Goal: Information Seeking & Learning: Find specific page/section

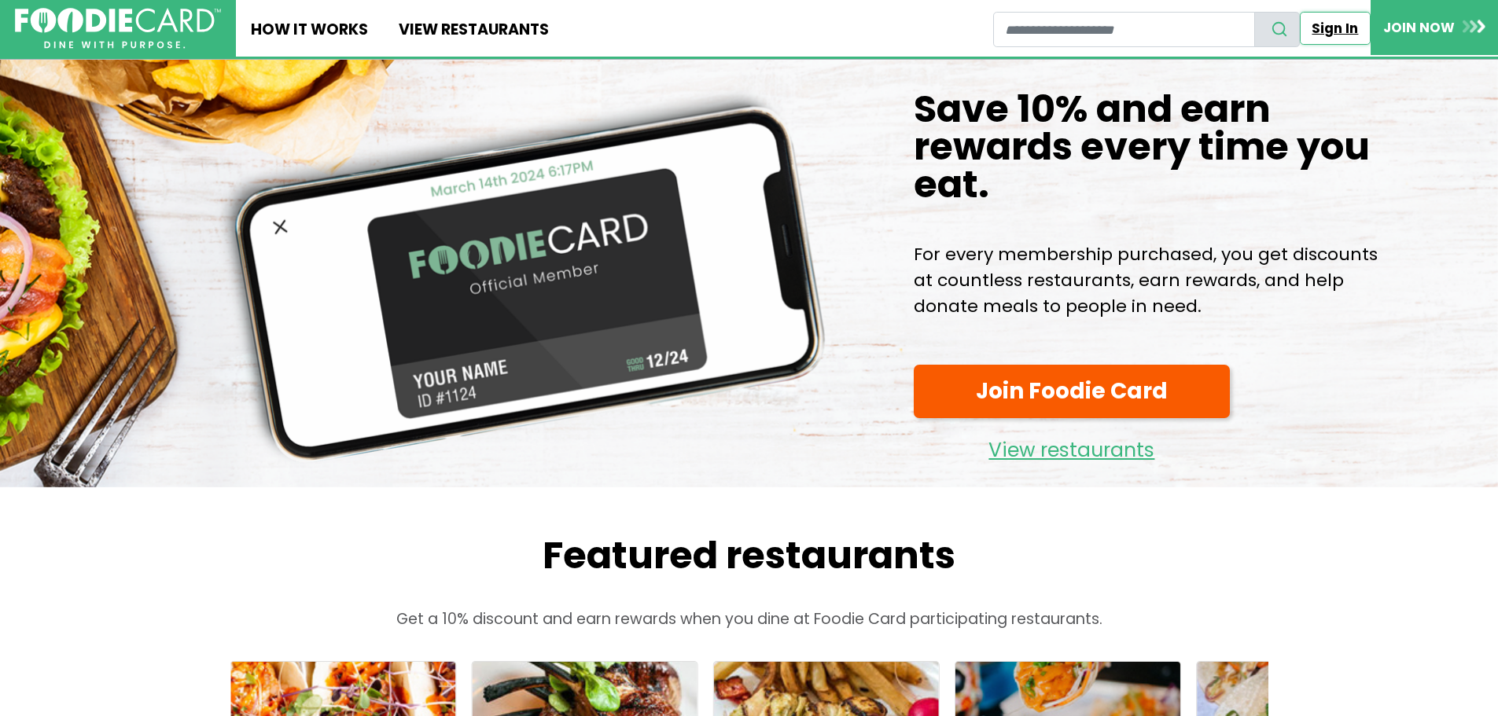
click at [1330, 23] on link "Sign In" at bounding box center [1335, 28] width 71 height 33
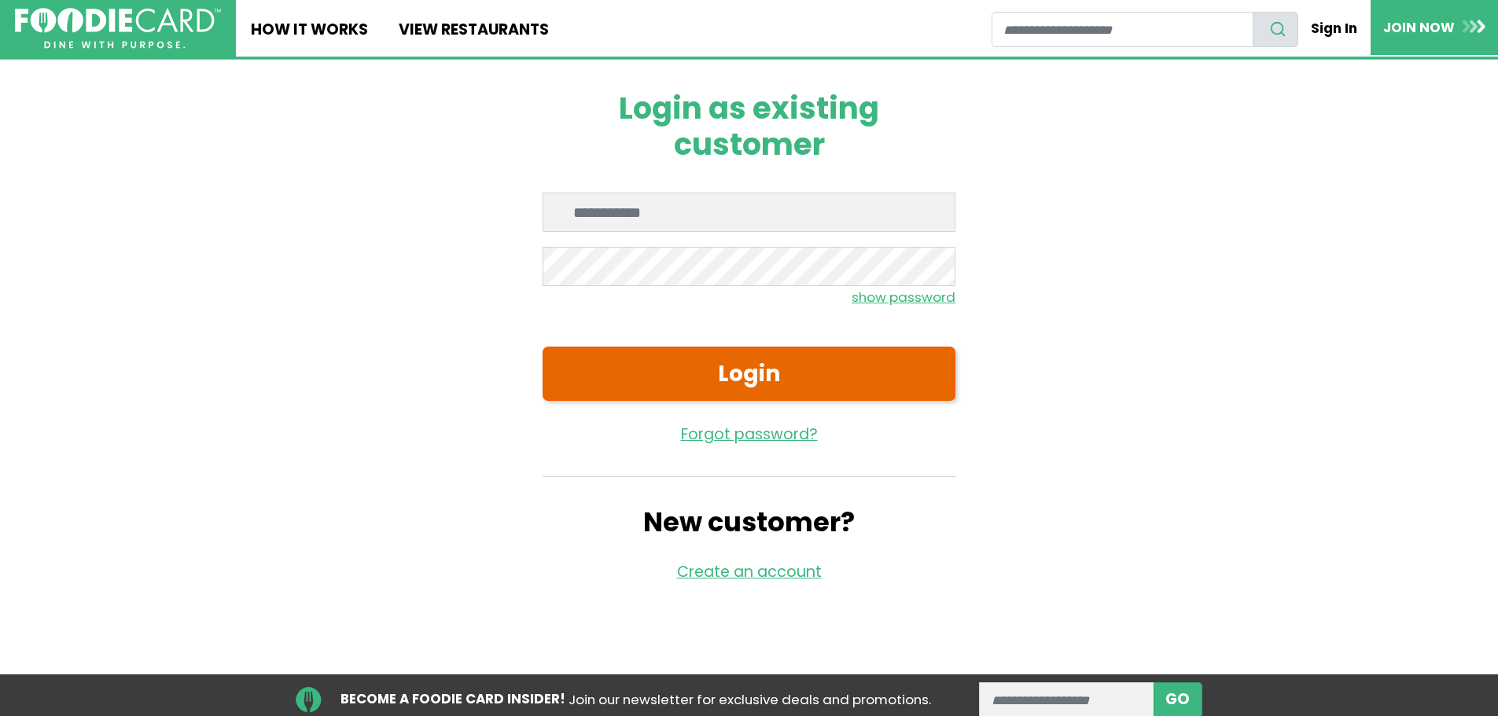
click at [744, 372] on button "Login" at bounding box center [749, 374] width 413 height 54
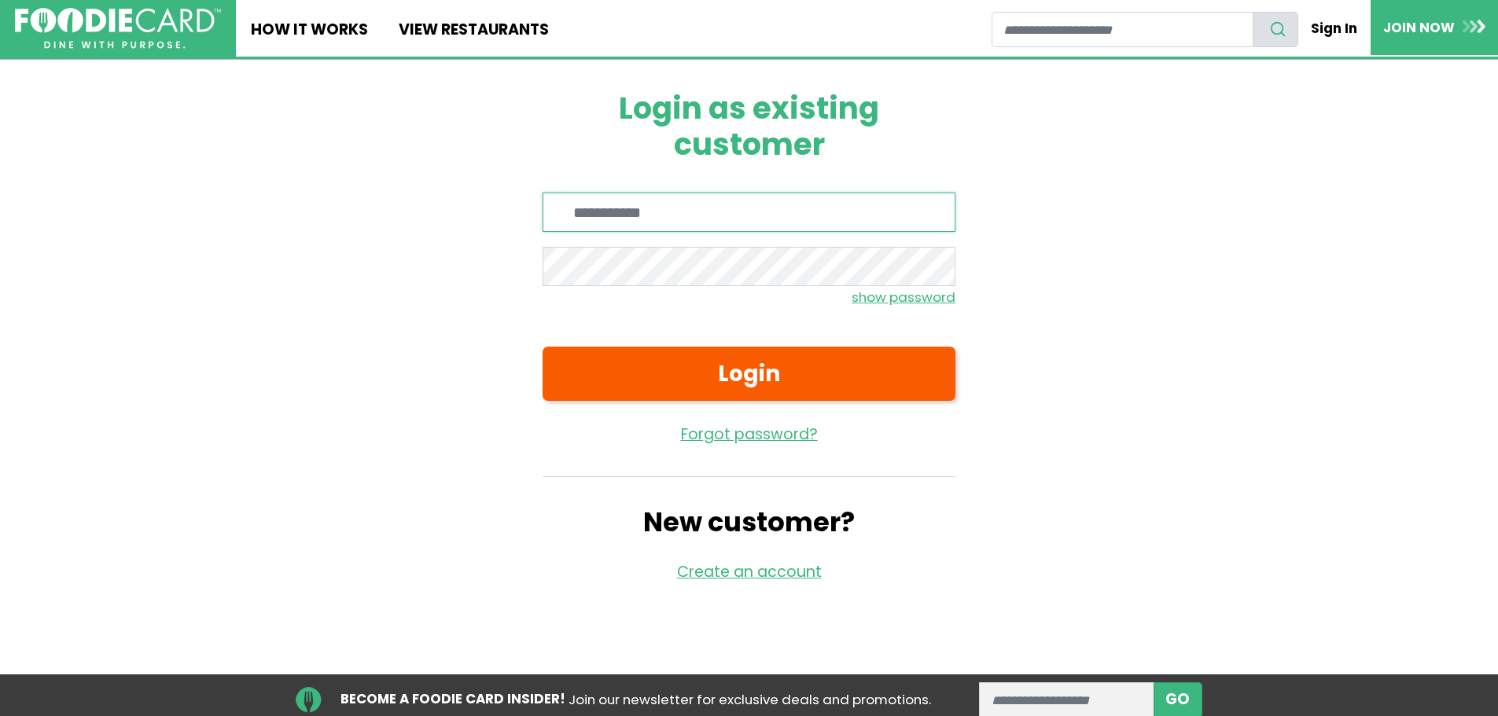
click at [663, 202] on input "Enter email" at bounding box center [749, 212] width 413 height 39
type input "**********"
click at [876, 300] on small "show password" at bounding box center [904, 297] width 104 height 19
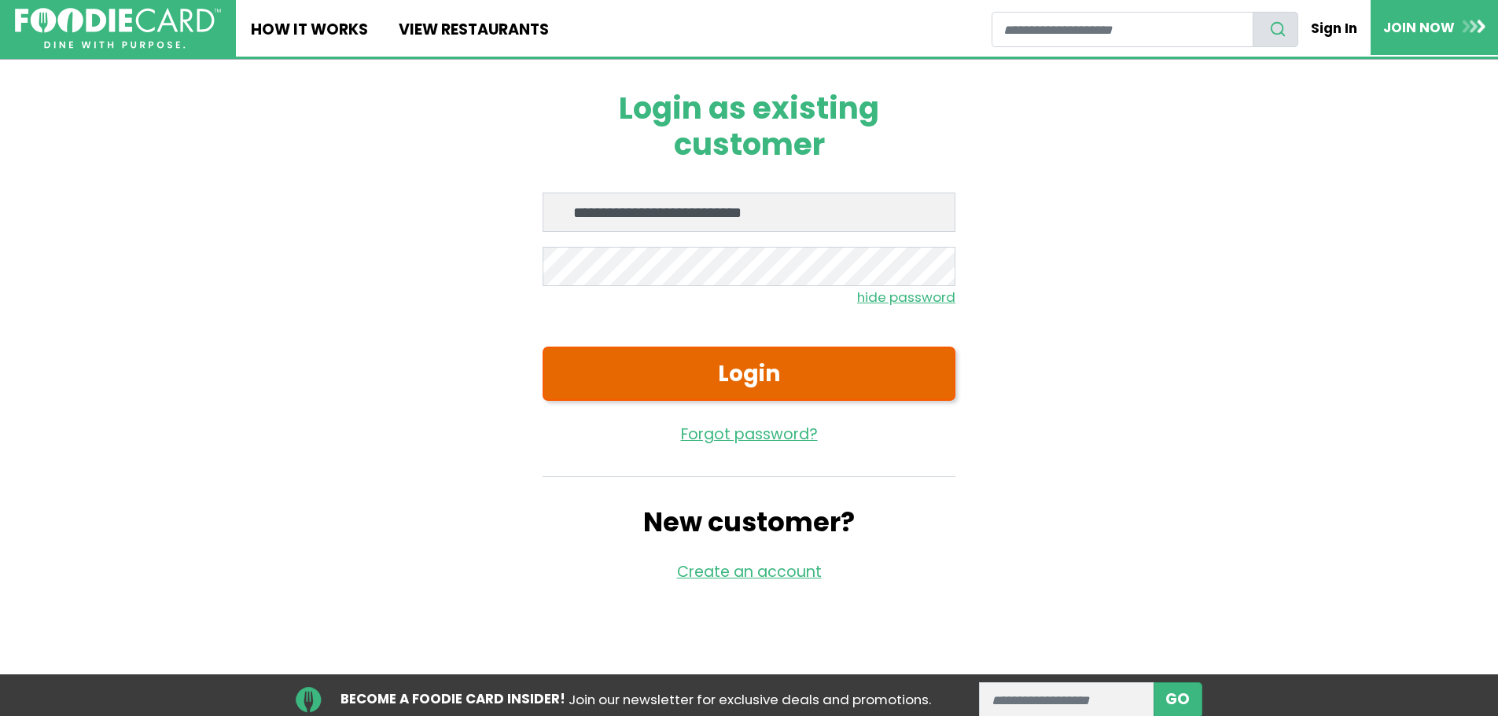
click at [712, 376] on button "Login" at bounding box center [749, 374] width 413 height 54
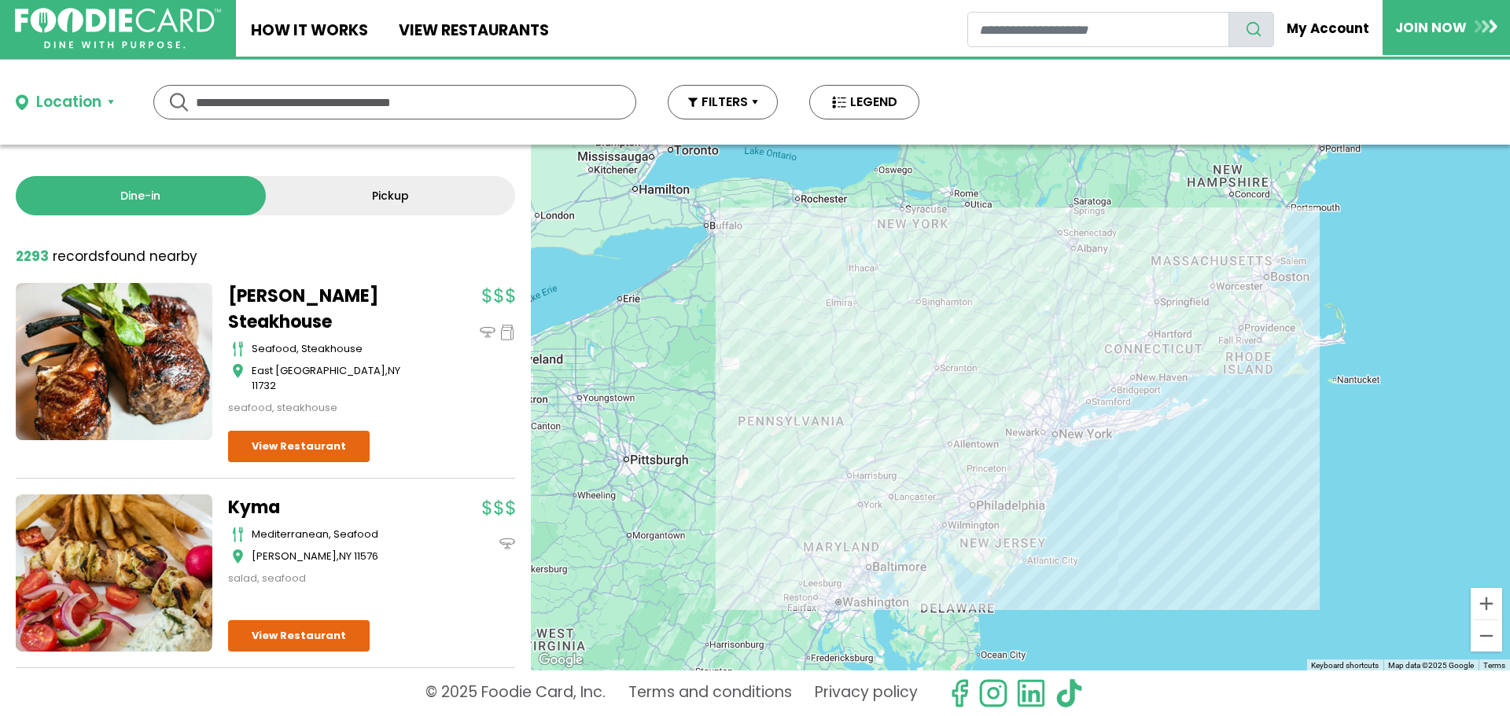
click at [269, 103] on input "text" at bounding box center [395, 102] width 398 height 33
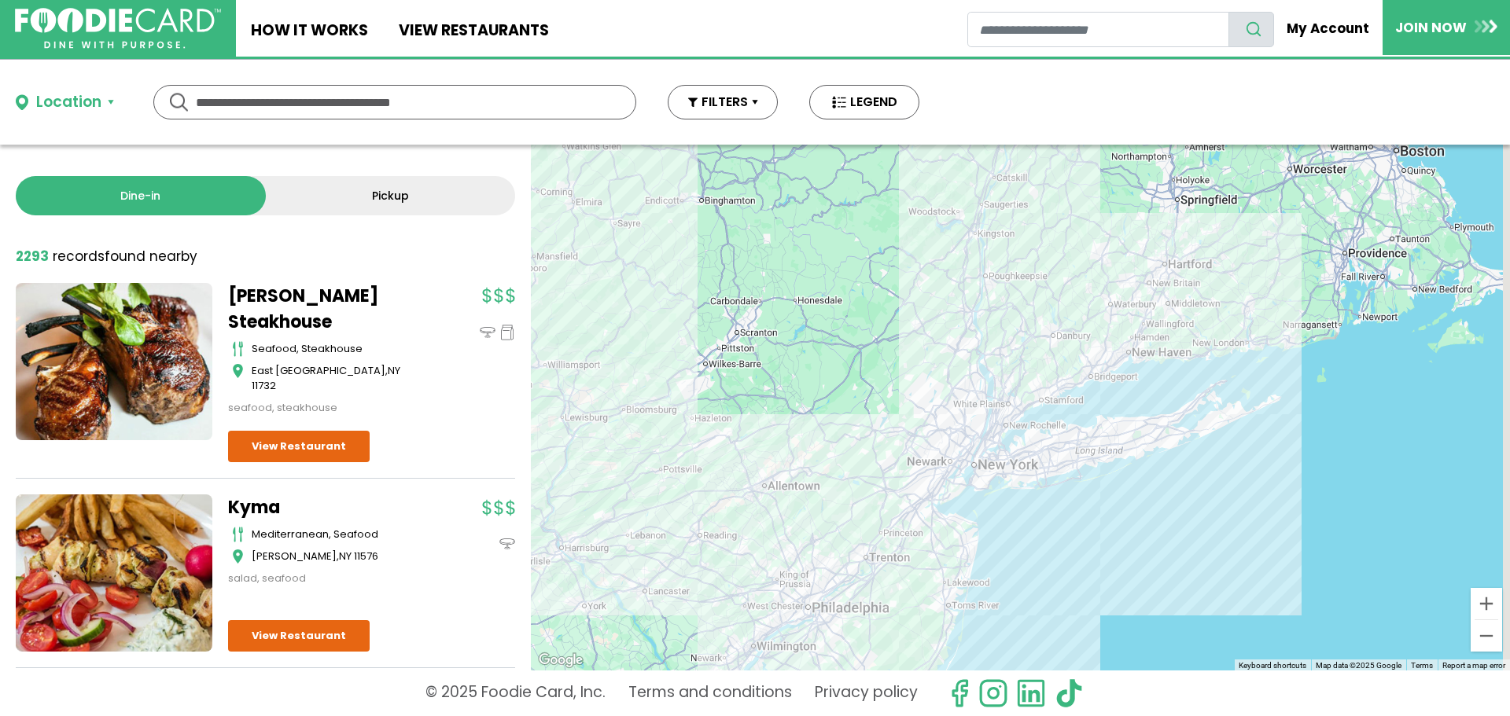
drag, startPoint x: 1238, startPoint y: 523, endPoint x: 953, endPoint y: 609, distance: 298.2
click at [960, 609] on div at bounding box center [1020, 408] width 979 height 526
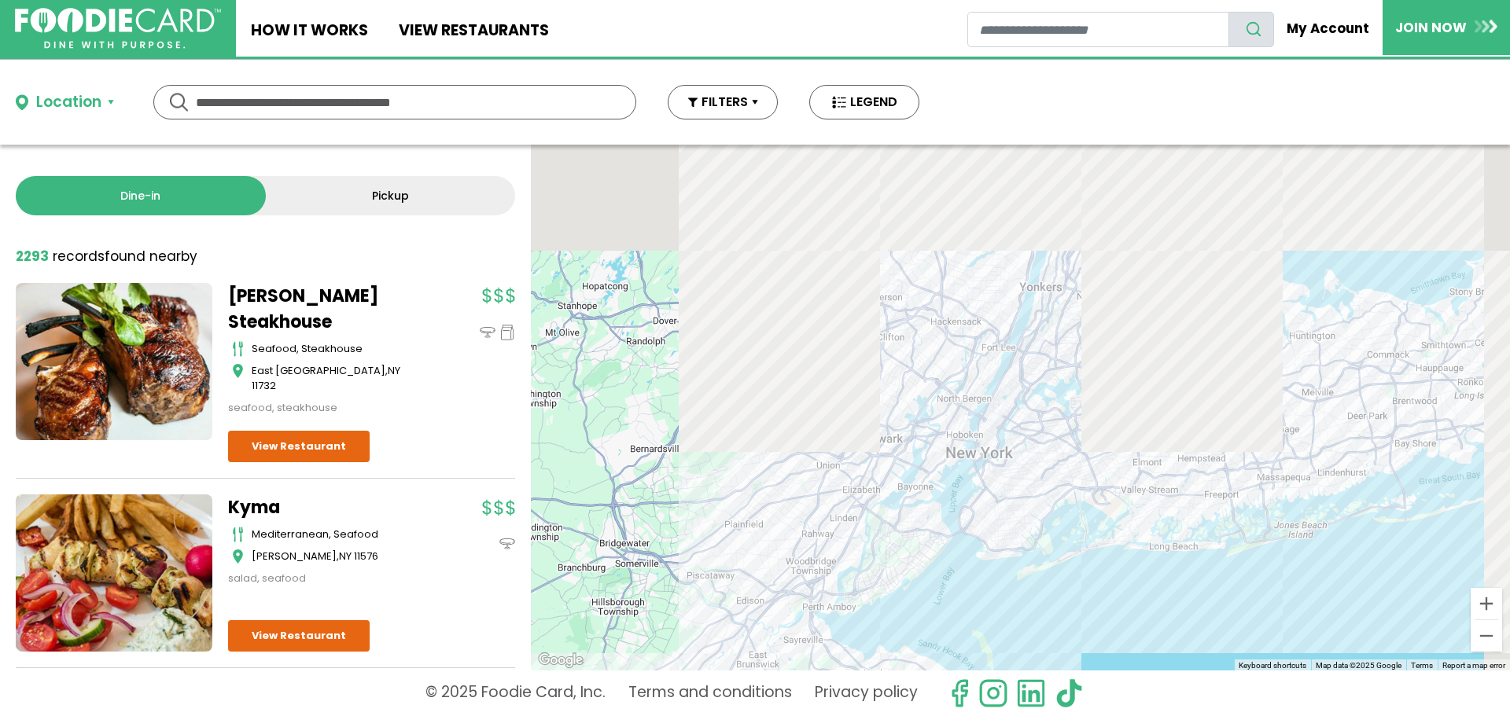
drag, startPoint x: 959, startPoint y: 329, endPoint x: 928, endPoint y: 753, distance: 425.0
click at [928, 716] on html "Skip Navigation Skip to Login Skip to Footer Home How It Works View restaurants" at bounding box center [755, 358] width 1510 height 716
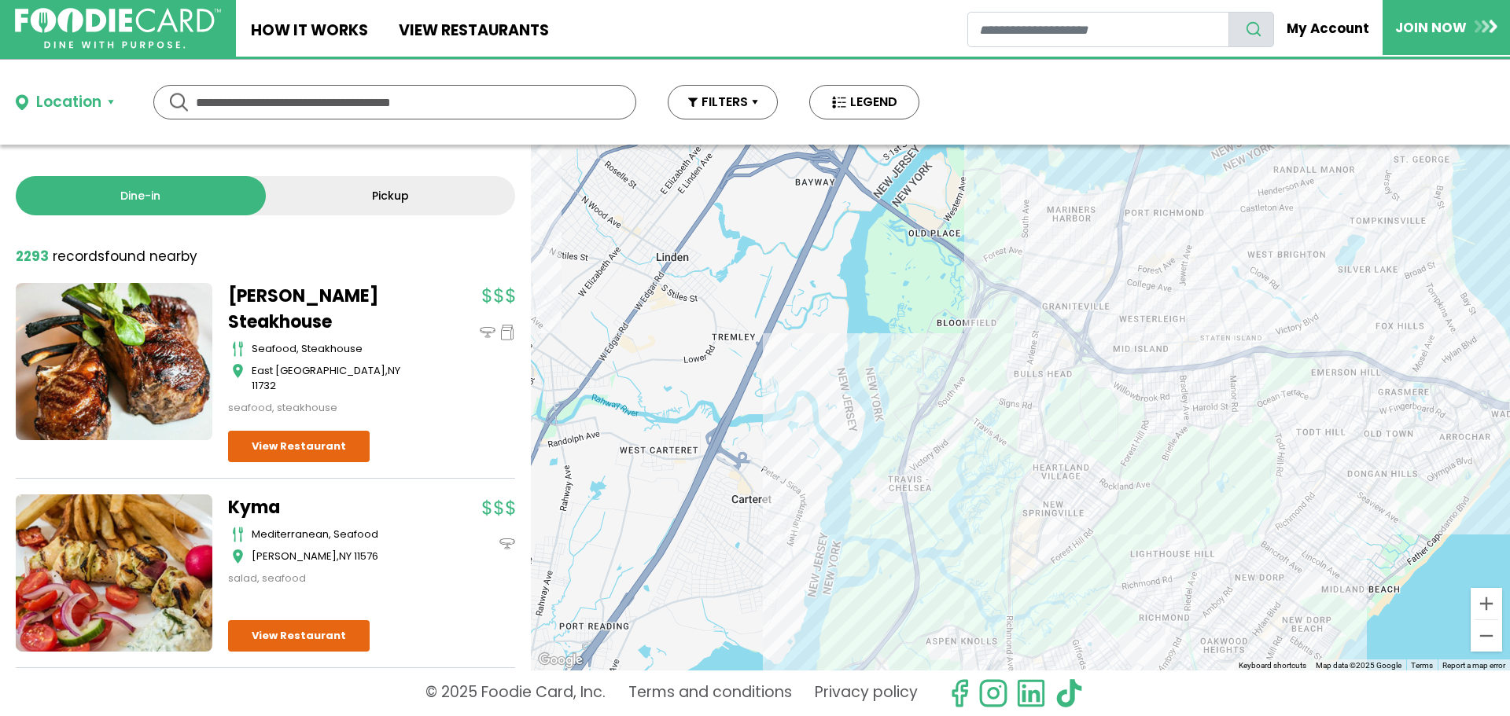
drag, startPoint x: 839, startPoint y: 477, endPoint x: 1043, endPoint y: 753, distance: 343.0
click at [1043, 716] on html "Skip Navigation Skip to Login Skip to Footer Home How It Works View restaurants" at bounding box center [755, 358] width 1510 height 716
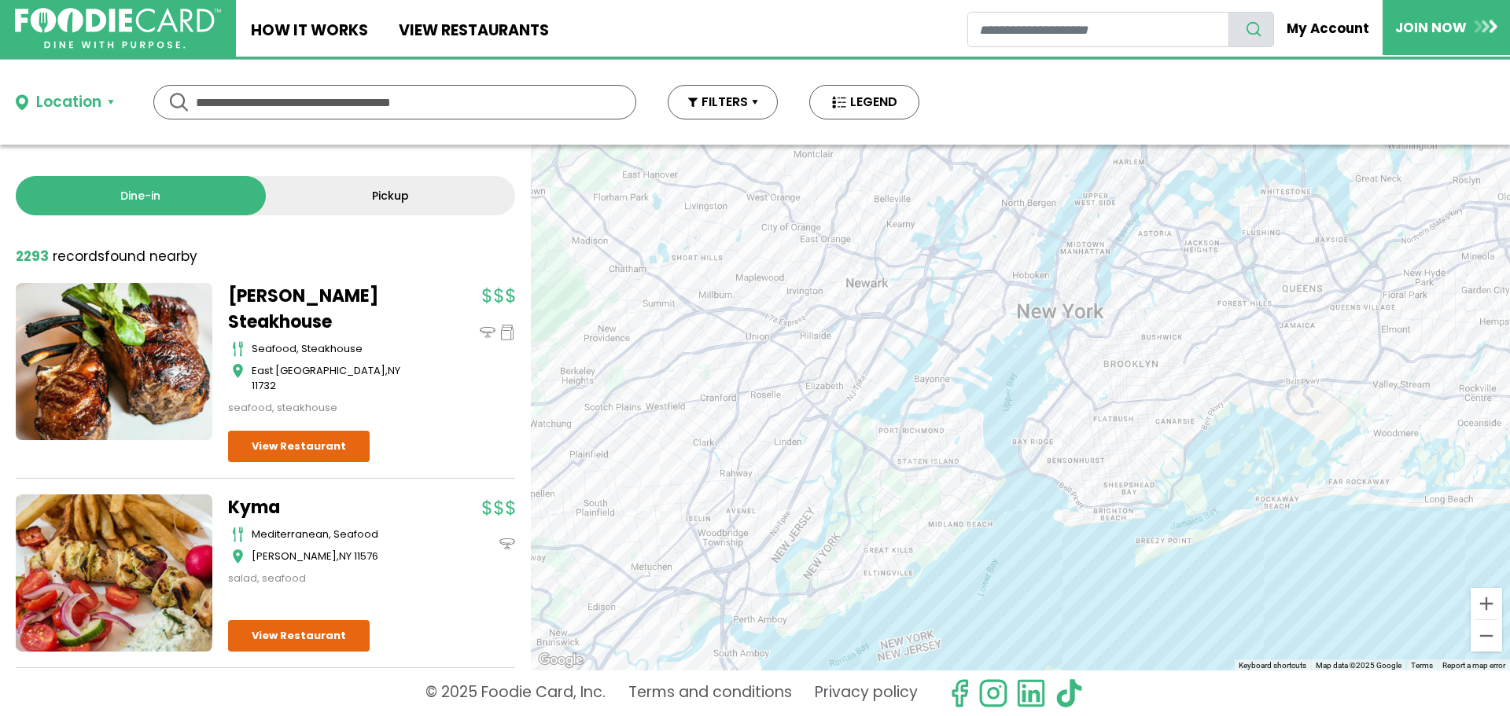
drag, startPoint x: 1120, startPoint y: 528, endPoint x: 917, endPoint y: 519, distance: 203.9
click at [917, 519] on div at bounding box center [1020, 408] width 979 height 526
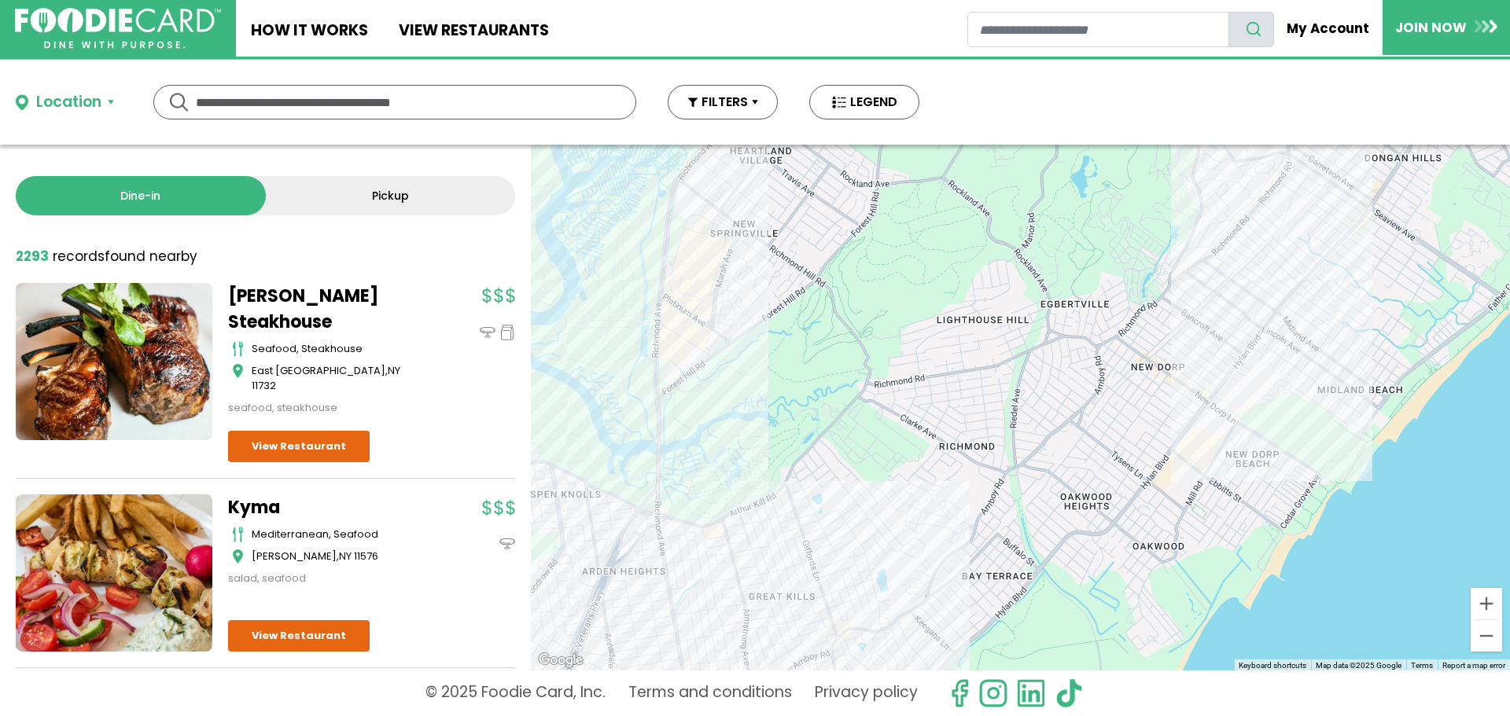
click at [817, 590] on div at bounding box center [1020, 408] width 979 height 526
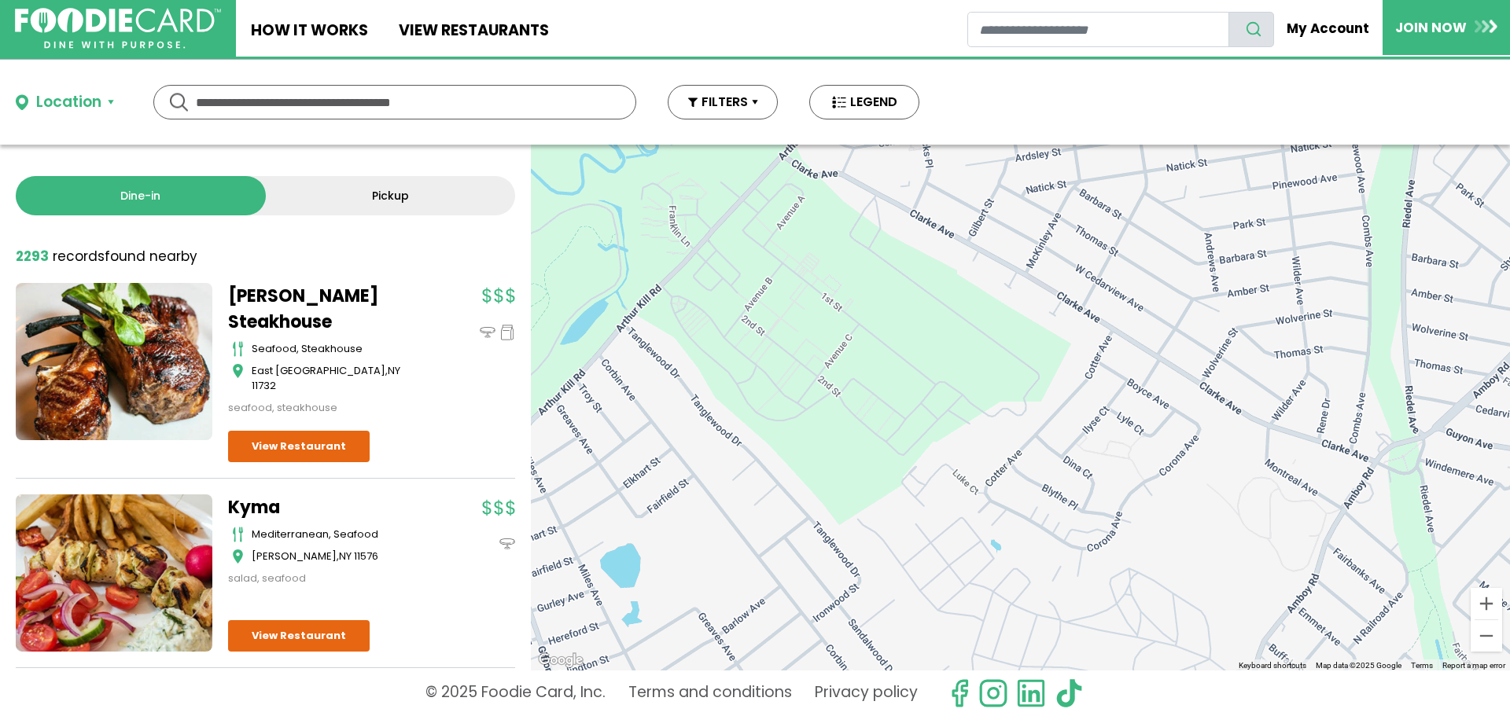
drag, startPoint x: 1155, startPoint y: 411, endPoint x: 957, endPoint y: 753, distance: 395.3
click at [957, 716] on html "Skip Navigation Skip to Login Skip to Footer Home How It Works View restaurants" at bounding box center [755, 358] width 1510 height 716
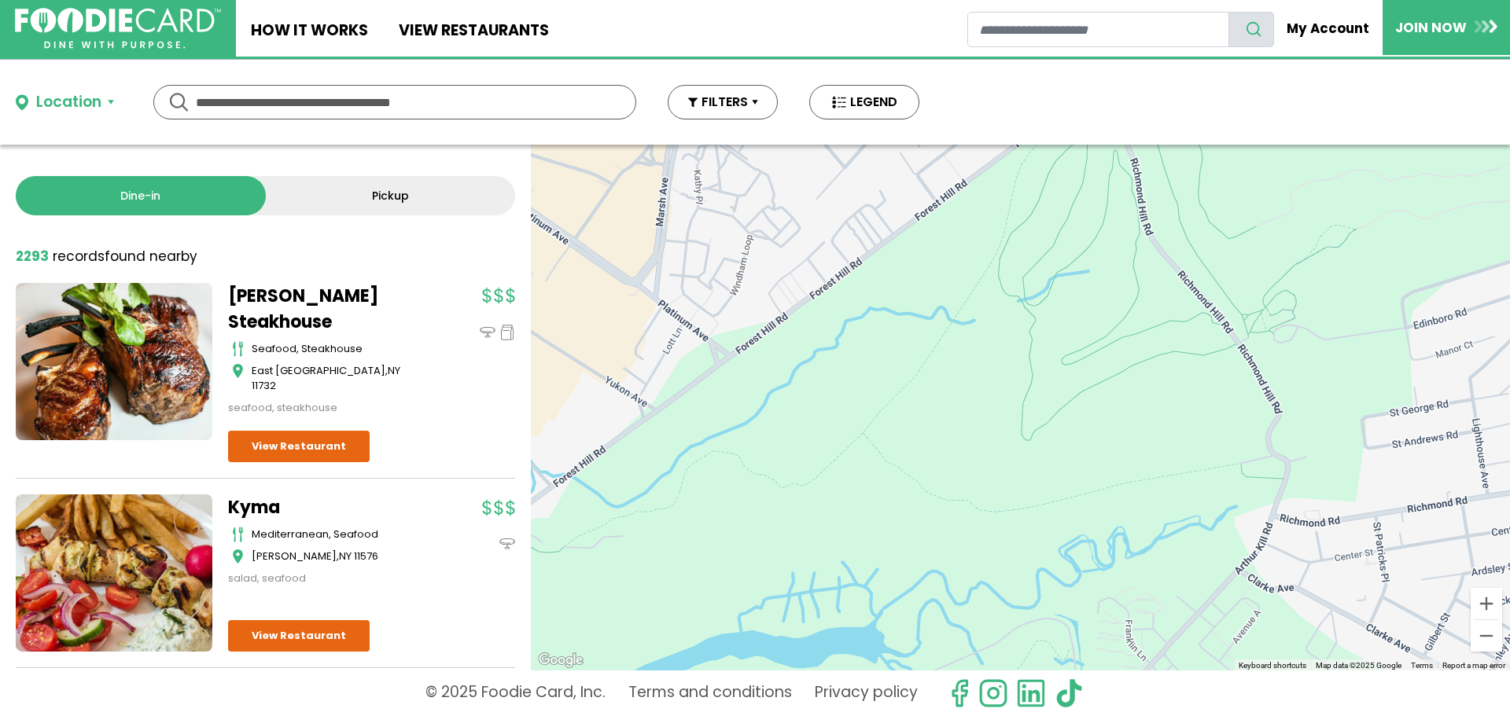
drag, startPoint x: 798, startPoint y: 333, endPoint x: 1257, endPoint y: 753, distance: 622.2
click at [1257, 716] on html "Skip Navigation Skip to Login Skip to Footer Home How It Works View restaurants" at bounding box center [755, 358] width 1510 height 716
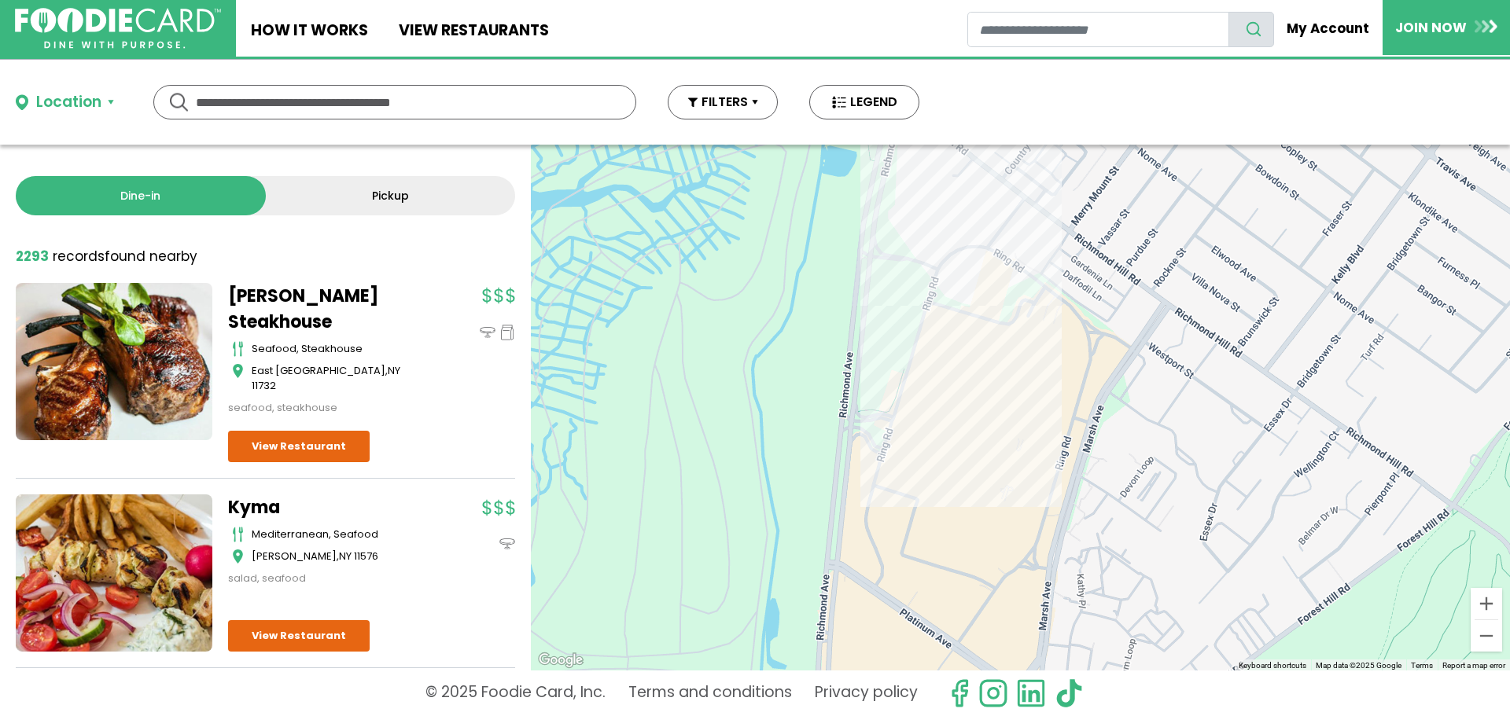
drag, startPoint x: 870, startPoint y: 233, endPoint x: 1255, endPoint y: 641, distance: 560.7
click at [1255, 641] on div at bounding box center [1020, 408] width 979 height 526
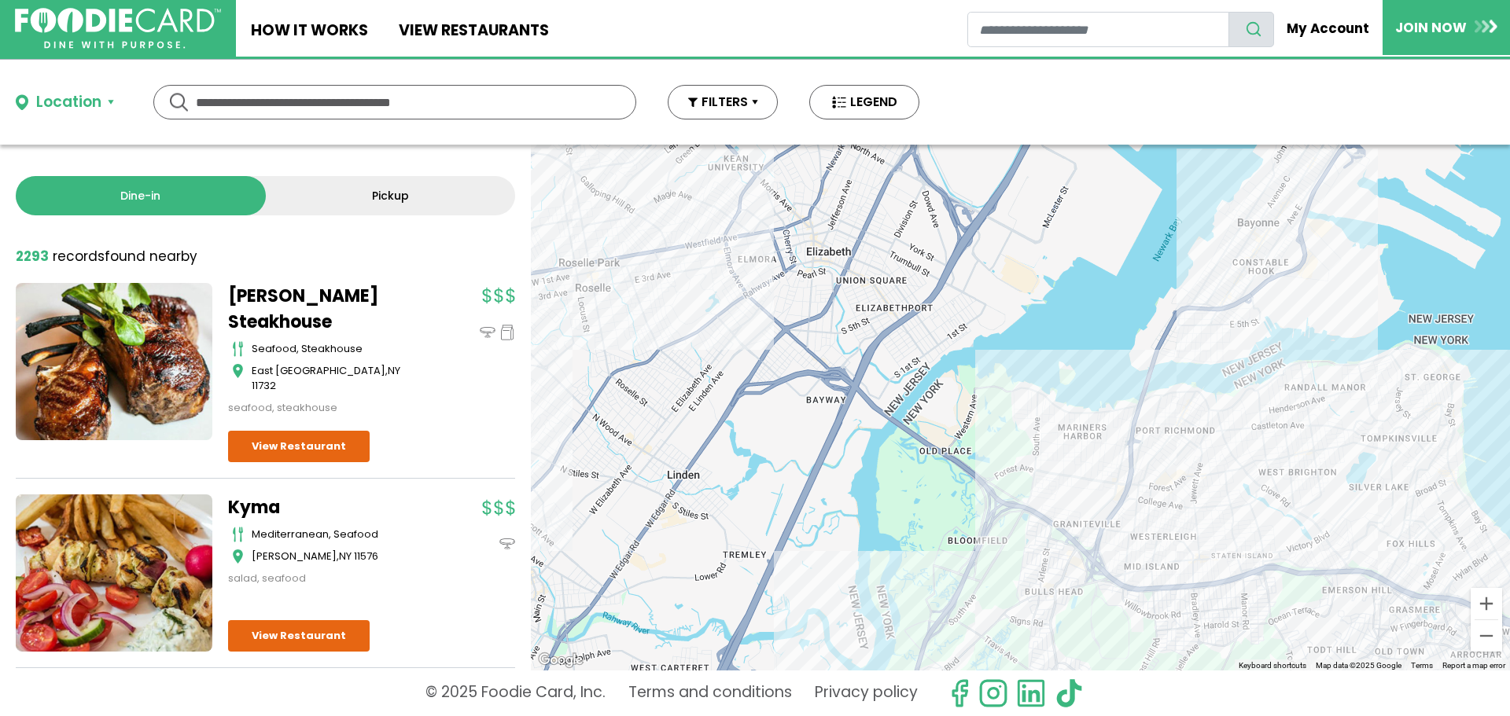
drag, startPoint x: 904, startPoint y: 360, endPoint x: 991, endPoint y: 601, distance: 255.7
click at [983, 631] on div at bounding box center [1020, 408] width 979 height 526
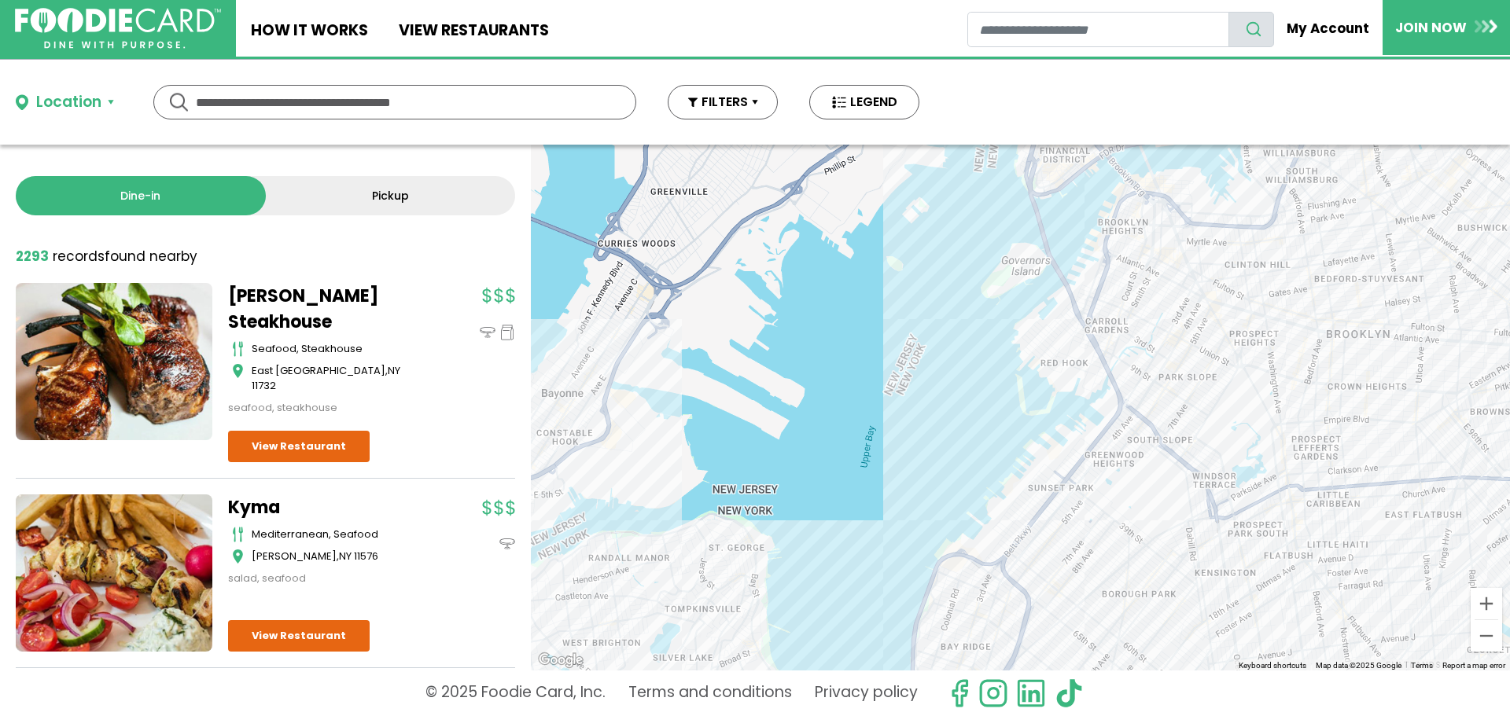
drag, startPoint x: 1265, startPoint y: 390, endPoint x: 594, endPoint y: 571, distance: 695.4
click at [594, 571] on div at bounding box center [1020, 408] width 979 height 526
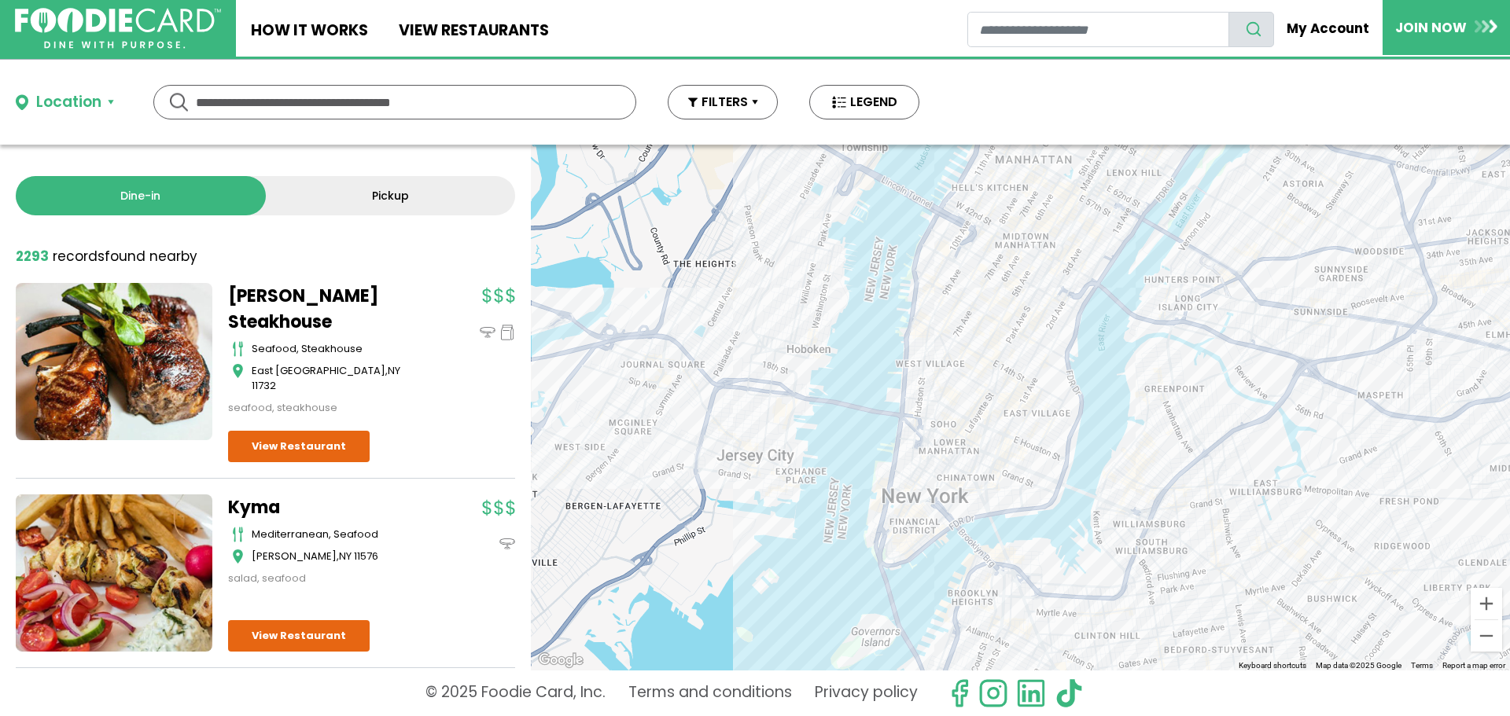
drag, startPoint x: 1213, startPoint y: 260, endPoint x: 1063, endPoint y: 635, distance: 404.0
click at [1063, 635] on div at bounding box center [1020, 408] width 979 height 526
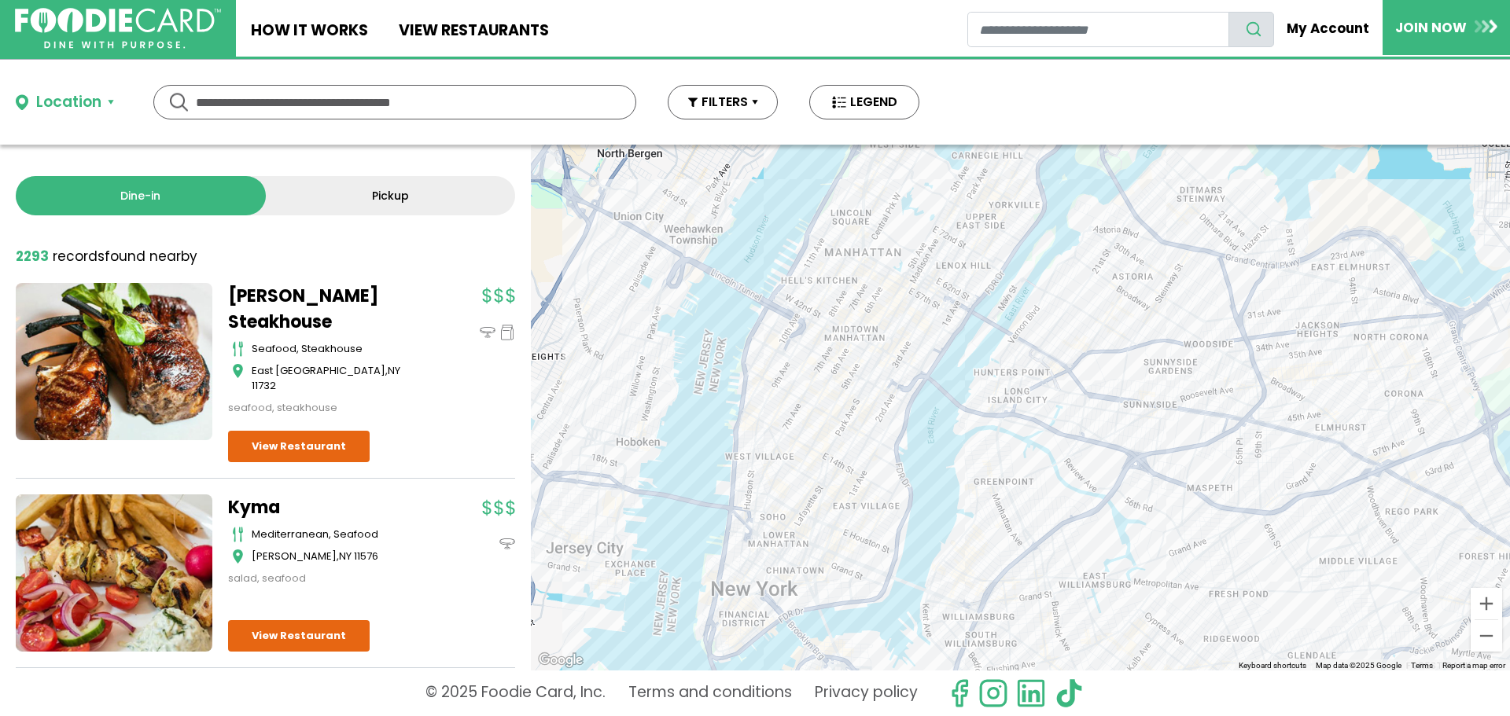
drag, startPoint x: 1278, startPoint y: 293, endPoint x: 1109, endPoint y: 381, distance: 190.6
click at [1108, 386] on div at bounding box center [1020, 408] width 979 height 526
drag, startPoint x: 1109, startPoint y: 381, endPoint x: 1108, endPoint y: 366, distance: 15.8
click at [1109, 373] on div at bounding box center [1020, 408] width 979 height 526
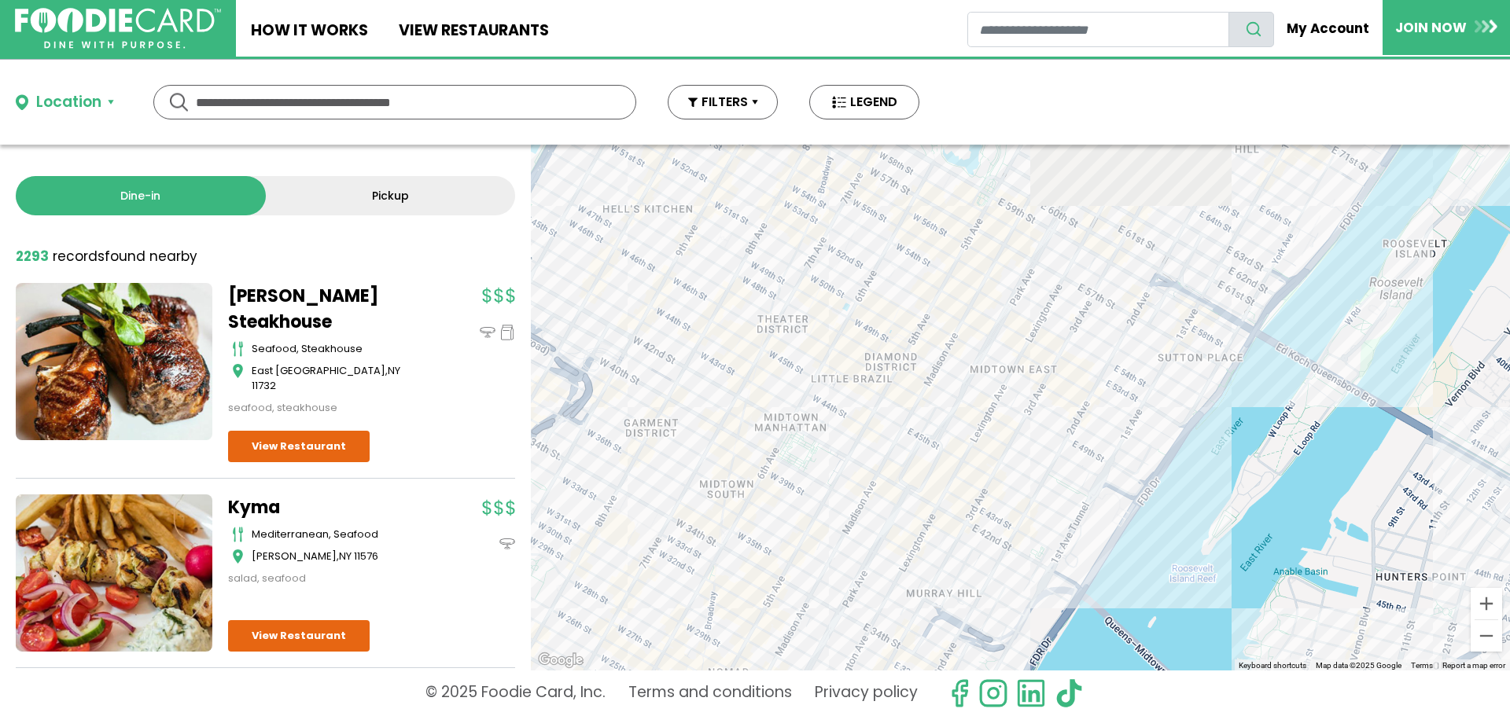
drag, startPoint x: 805, startPoint y: 278, endPoint x: 727, endPoint y: 708, distance: 437.1
click at [727, 708] on div "Location Use my current location Search by Region [US_STATE] 1988 restaurants […" at bounding box center [755, 388] width 1510 height 657
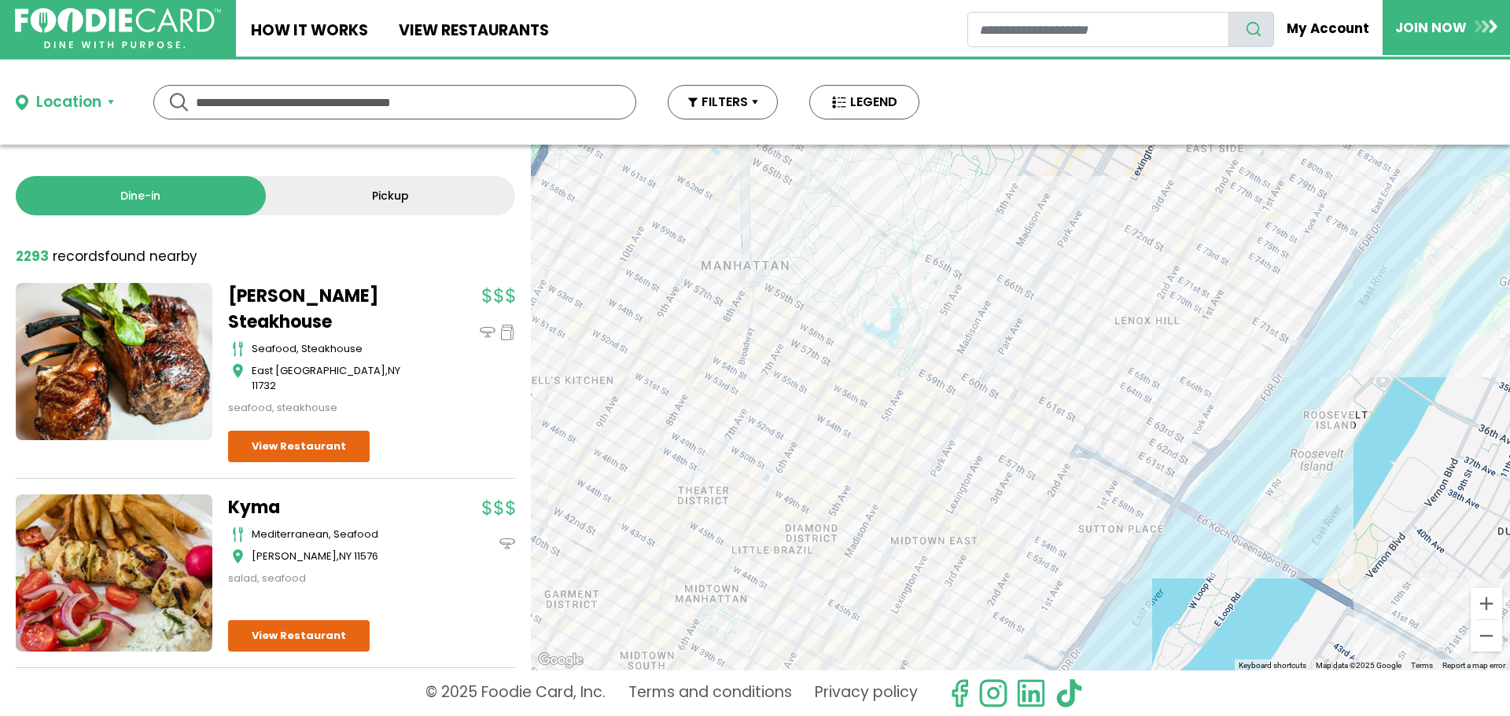
drag, startPoint x: 886, startPoint y: 315, endPoint x: 808, endPoint y: 490, distance: 191.8
click at [808, 490] on div at bounding box center [1020, 408] width 979 height 526
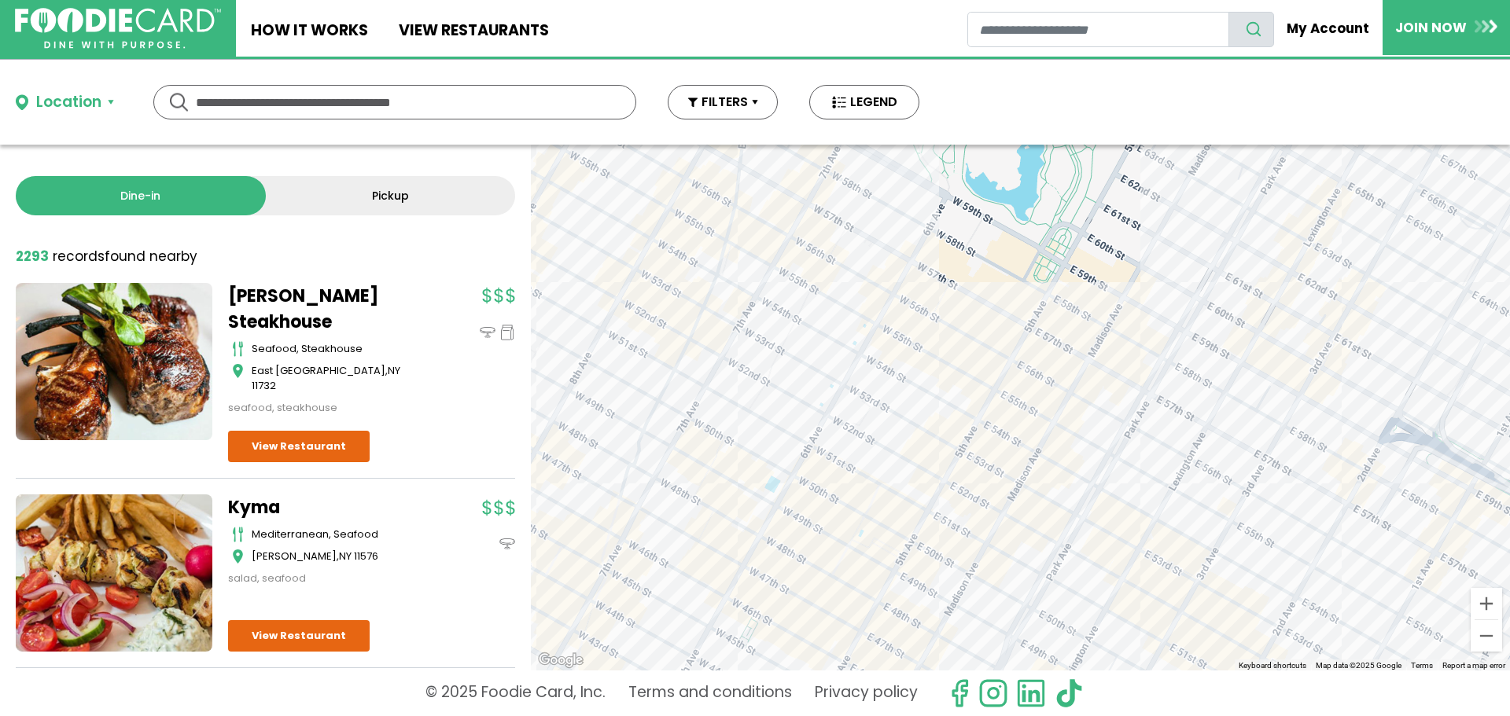
click at [746, 458] on div at bounding box center [1020, 408] width 979 height 526
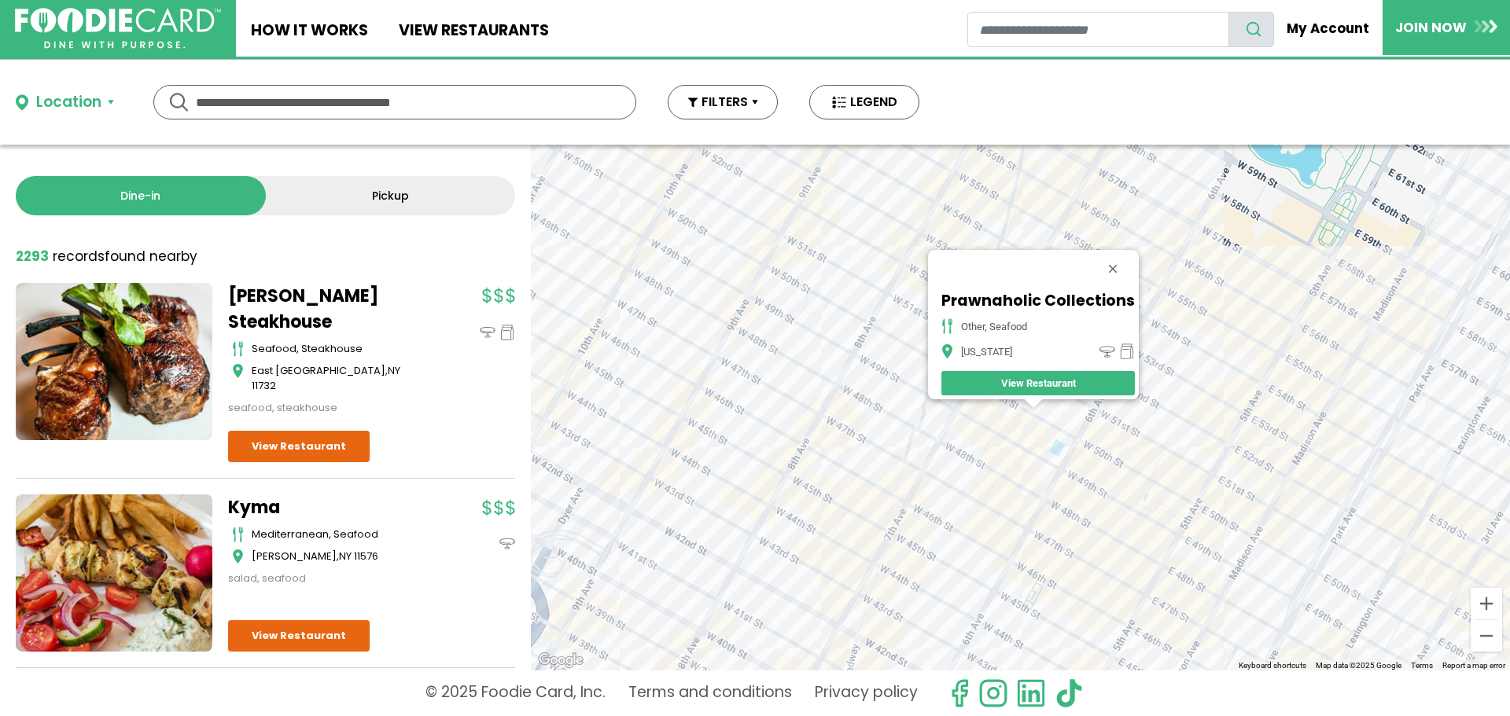
click at [933, 424] on div "Prawnaholic Collections other, seafood [US_STATE] View Restaurant" at bounding box center [1020, 408] width 979 height 526
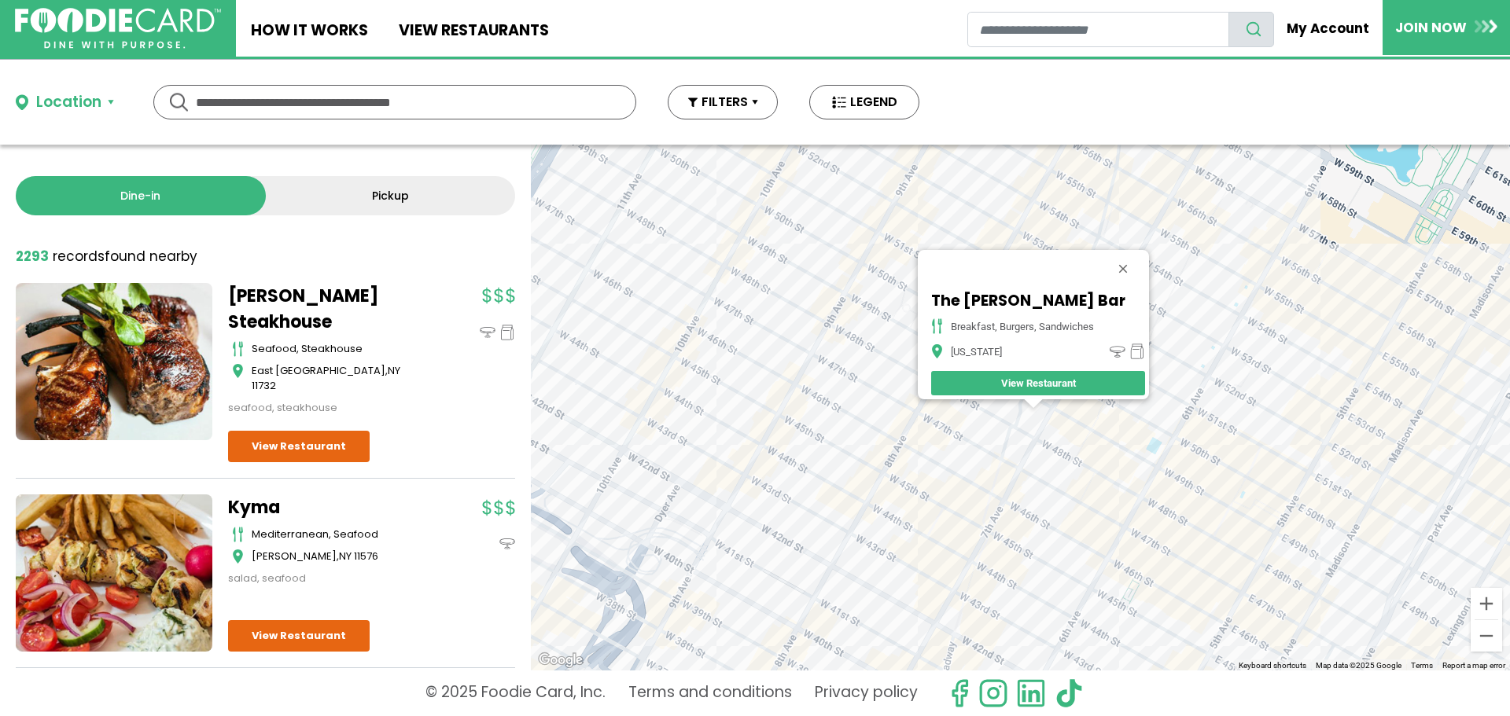
click at [1064, 429] on div "The [PERSON_NAME] Bar breakfast, burgers, sandwiches [US_STATE] View Restaurant" at bounding box center [1020, 408] width 979 height 526
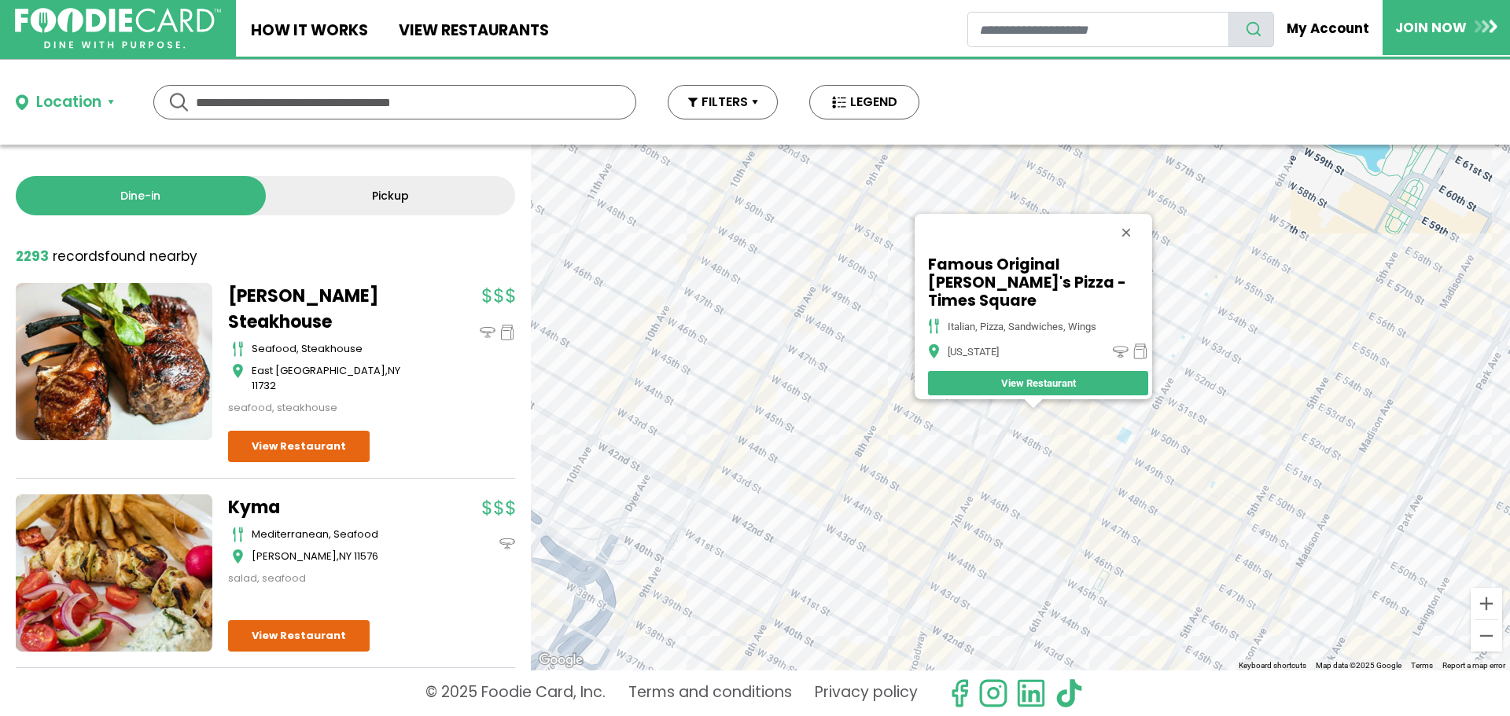
click at [1036, 451] on div "Famous Original [PERSON_NAME]'s Pizza - Times Square italian, pizza, sandwiches…" at bounding box center [1020, 408] width 979 height 526
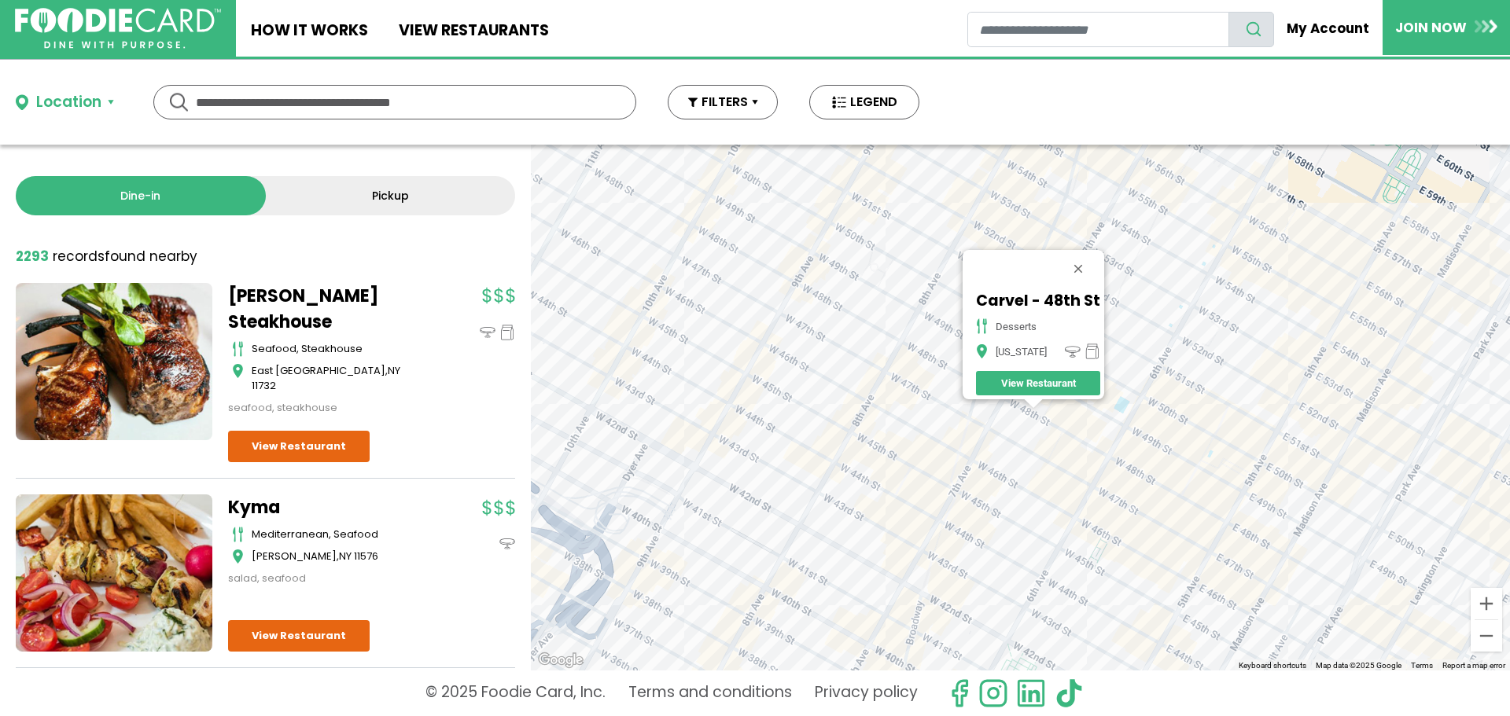
click at [1016, 475] on div "Carvel - 48th St desserts [US_STATE] View Restaurant" at bounding box center [1020, 408] width 979 height 526
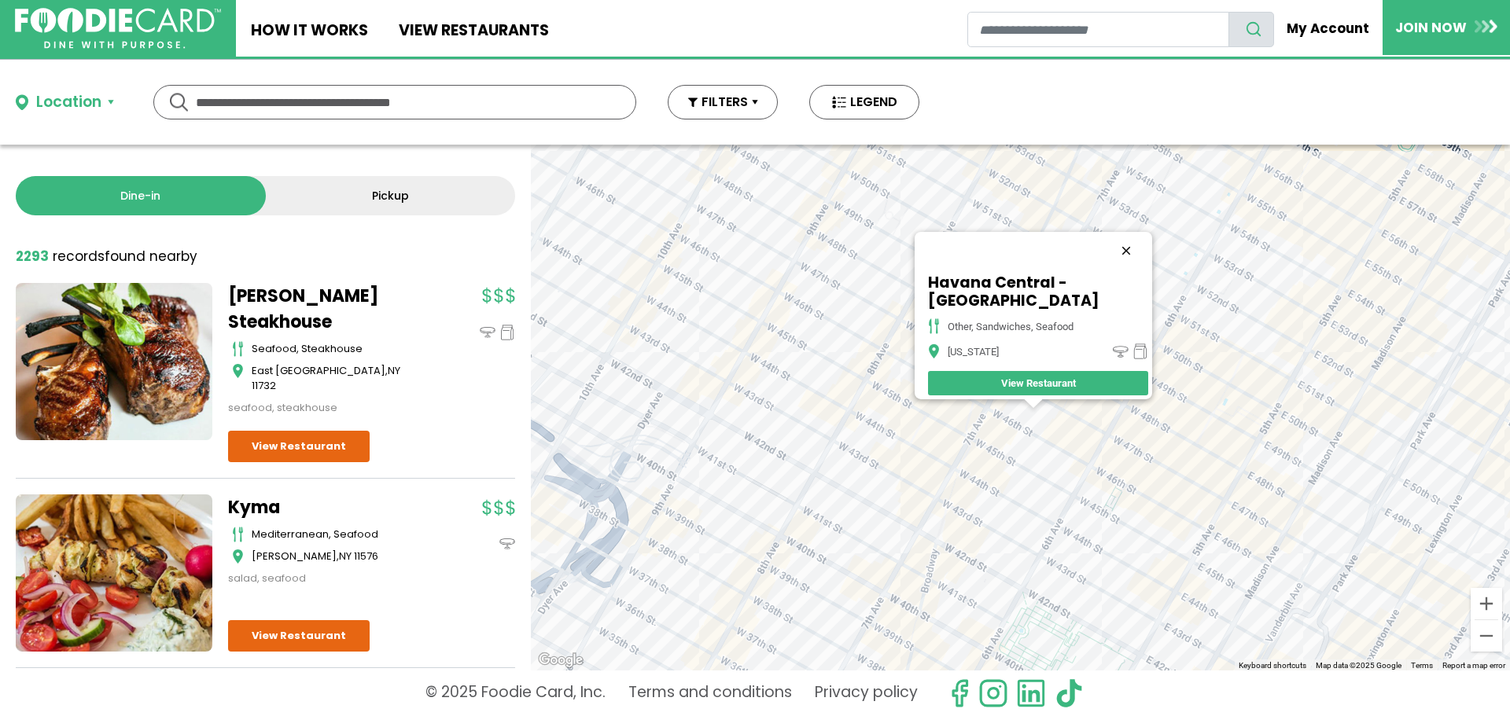
click at [1133, 241] on button "Close" at bounding box center [1126, 251] width 38 height 38
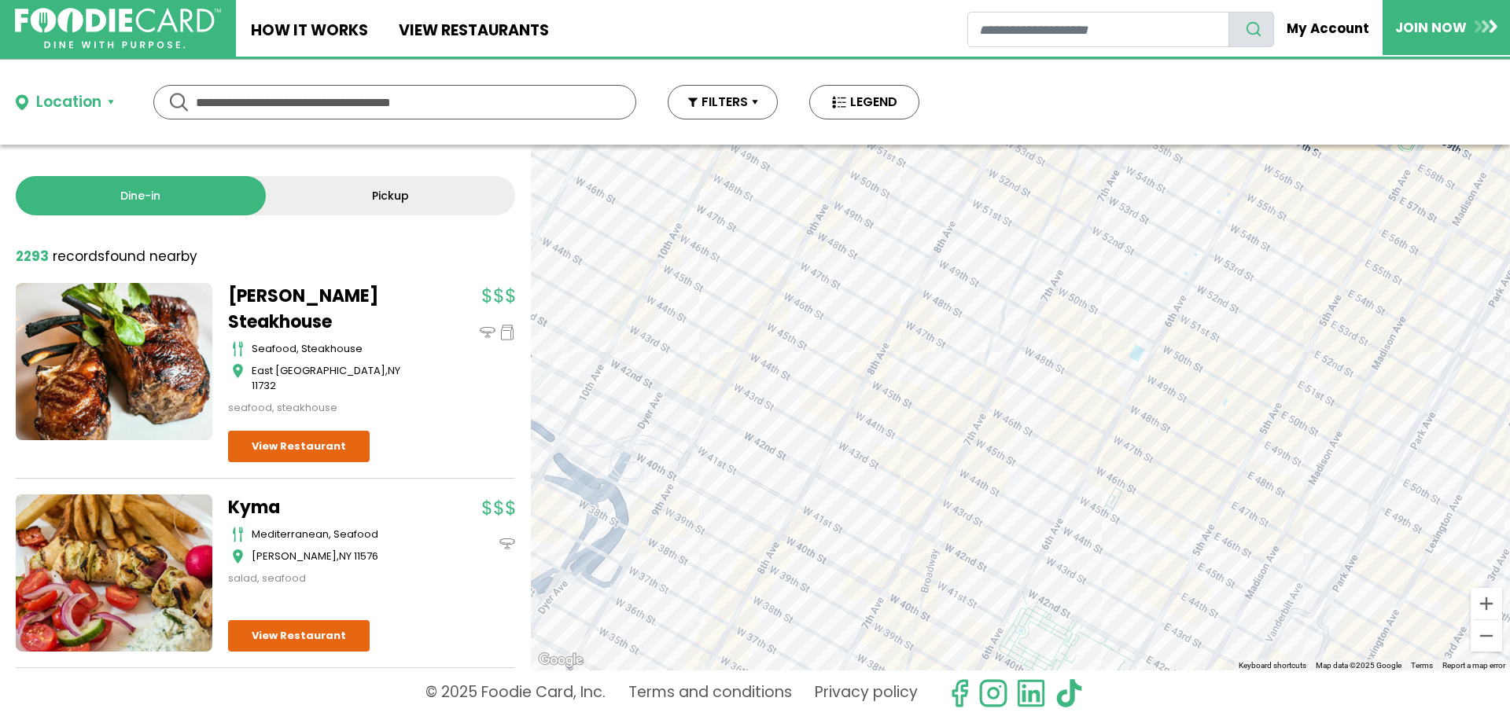
click at [1046, 374] on div at bounding box center [1020, 408] width 979 height 526
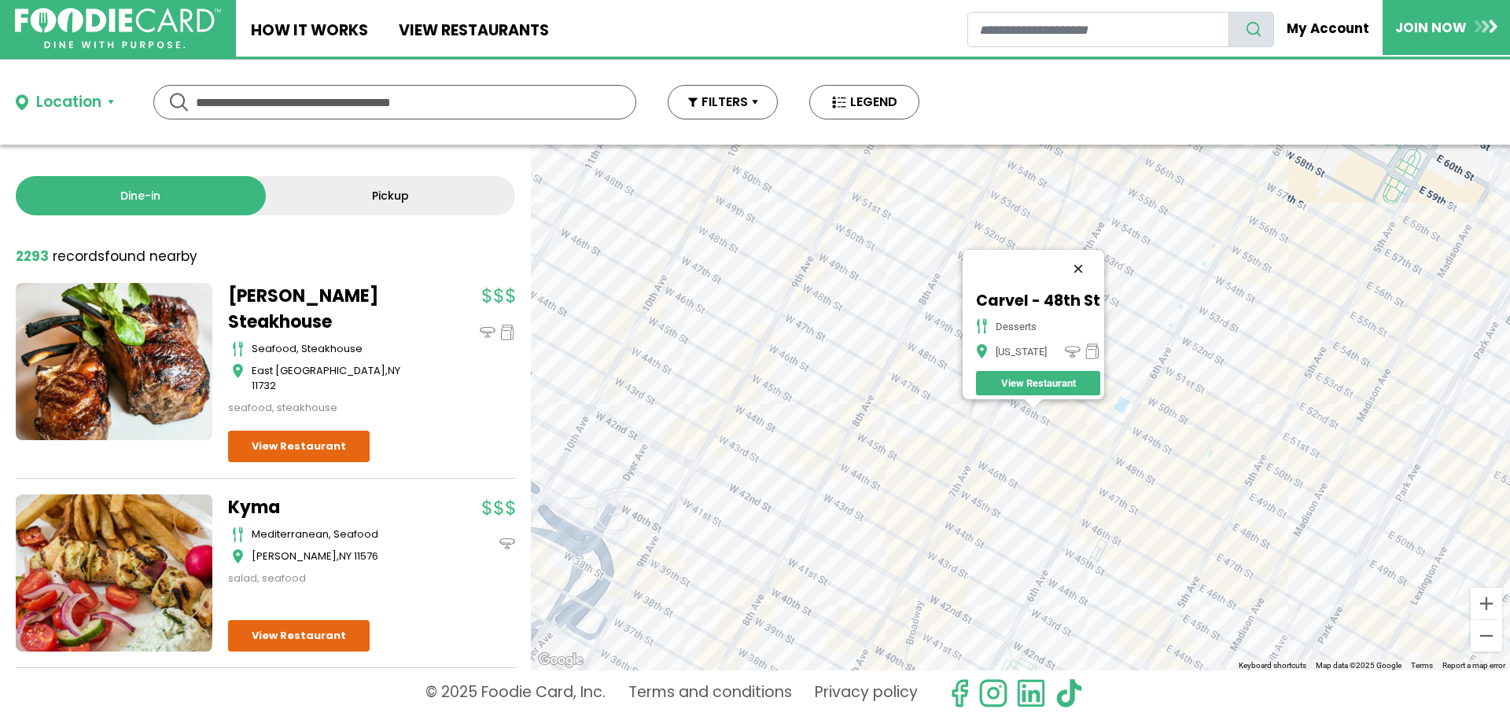
click at [1078, 263] on button "Close" at bounding box center [1078, 269] width 38 height 38
click at [1028, 392] on div at bounding box center [1020, 408] width 979 height 526
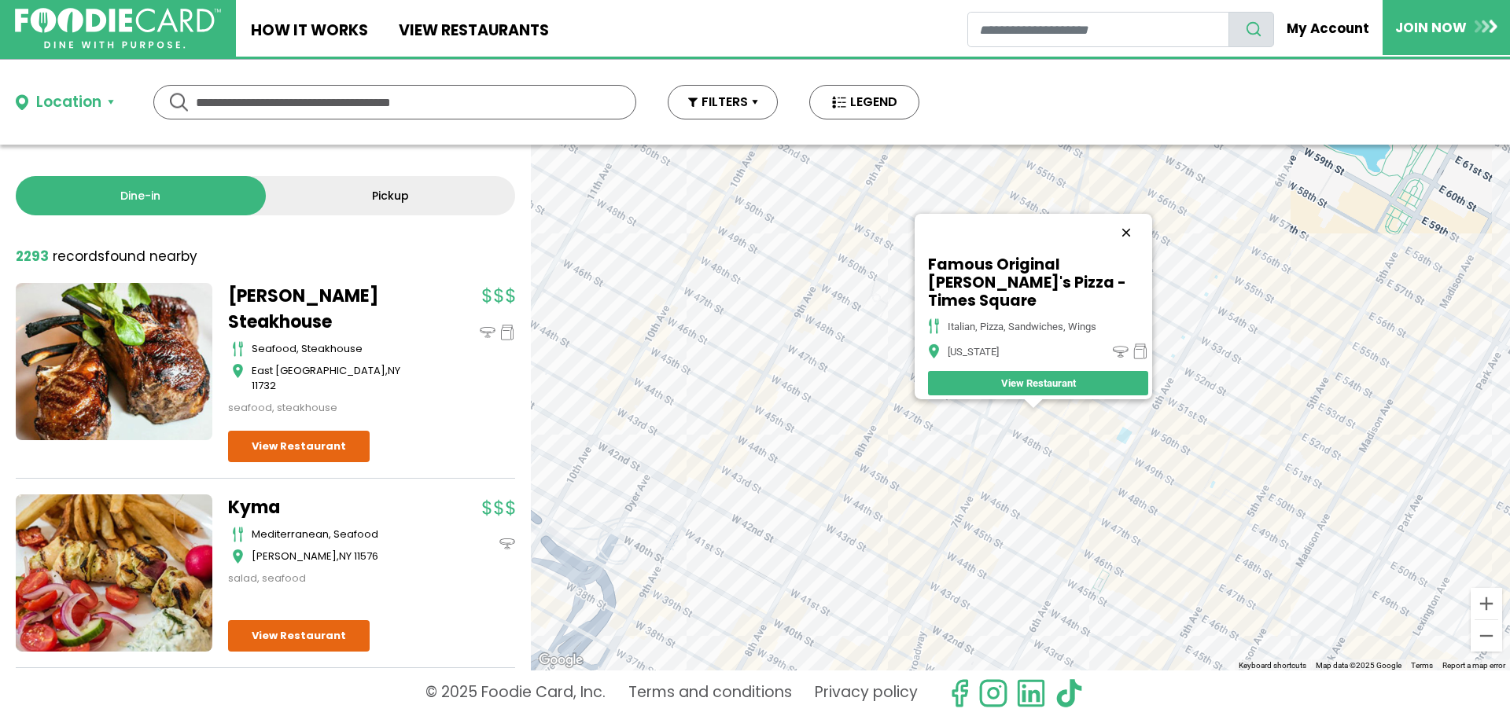
click at [1130, 237] on button "Close" at bounding box center [1126, 233] width 38 height 38
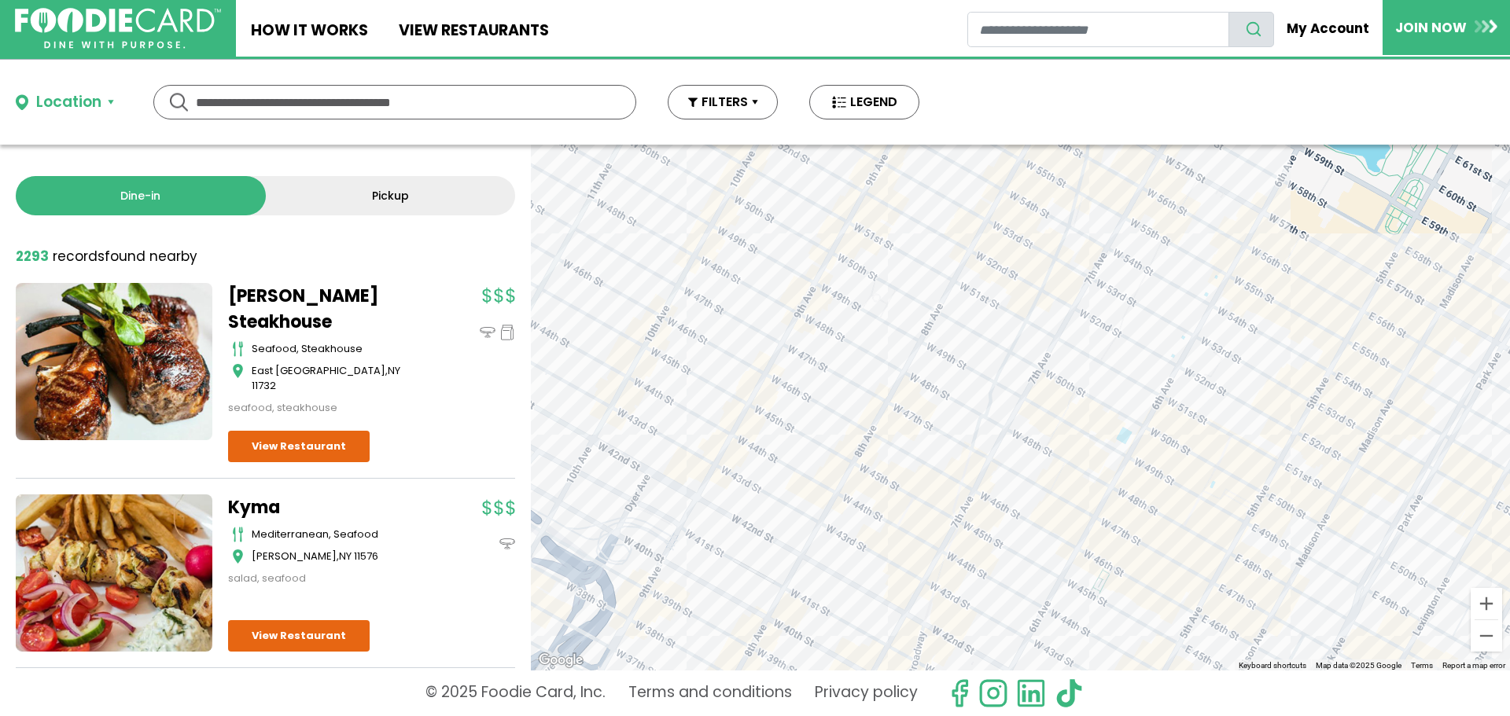
click at [1102, 416] on div at bounding box center [1020, 408] width 979 height 526
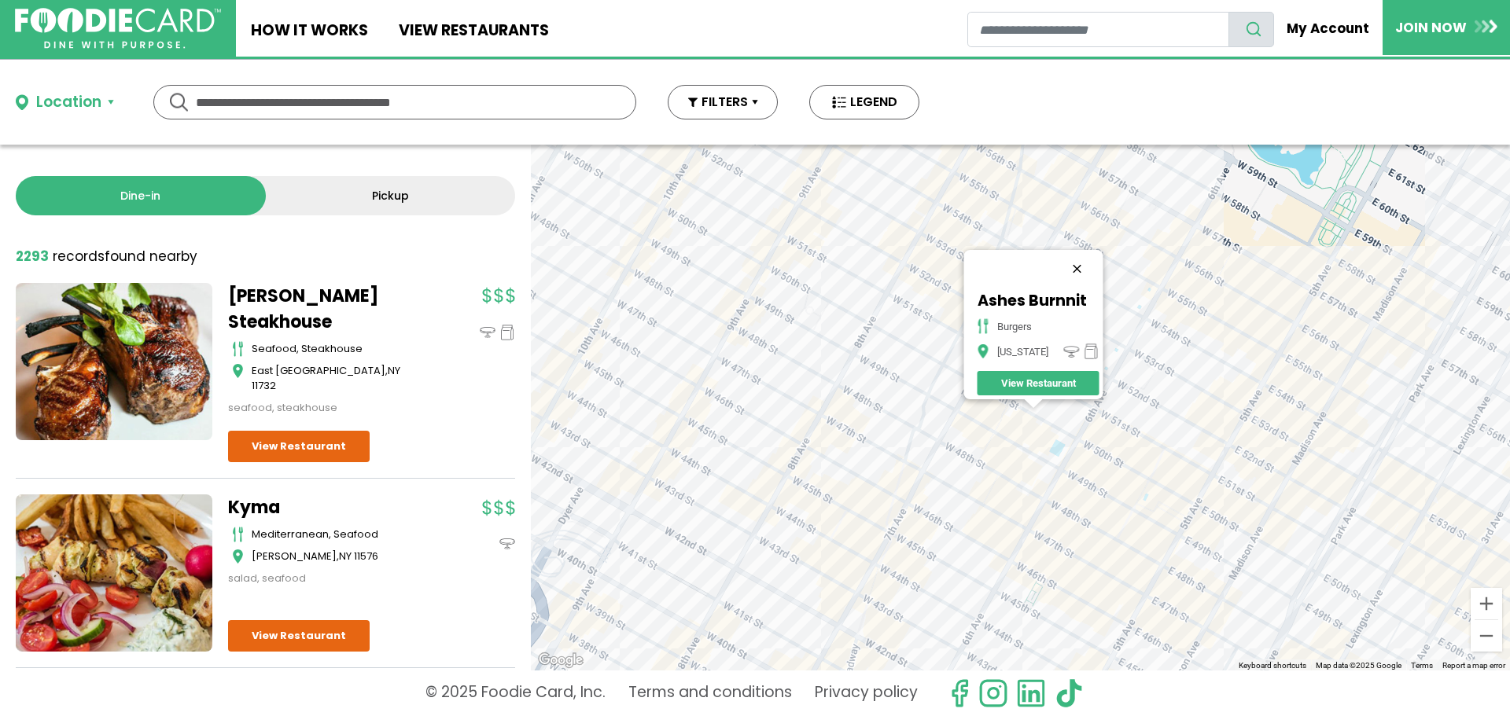
click at [1079, 259] on button "Close" at bounding box center [1077, 269] width 38 height 38
click at [1056, 351] on div at bounding box center [1020, 408] width 979 height 526
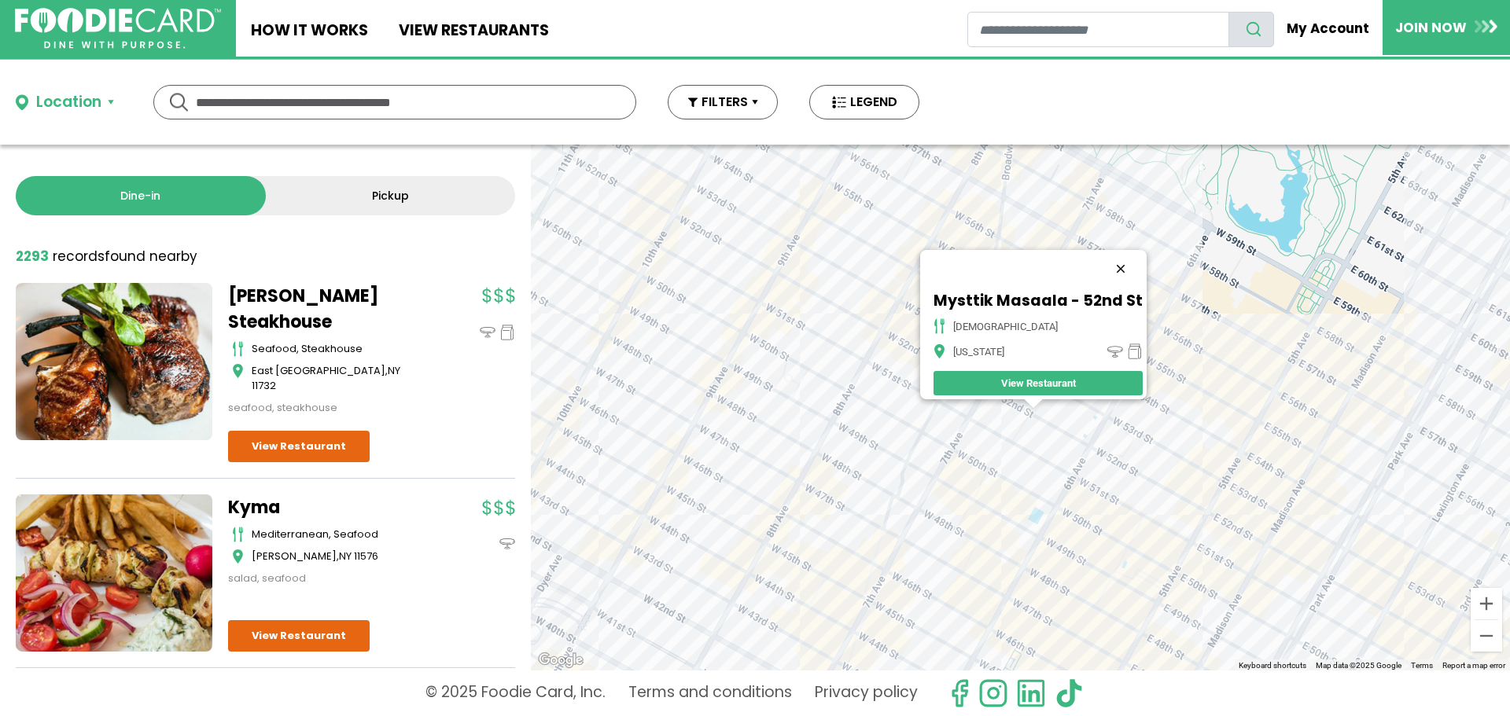
click at [1126, 260] on button "Close" at bounding box center [1121, 269] width 38 height 38
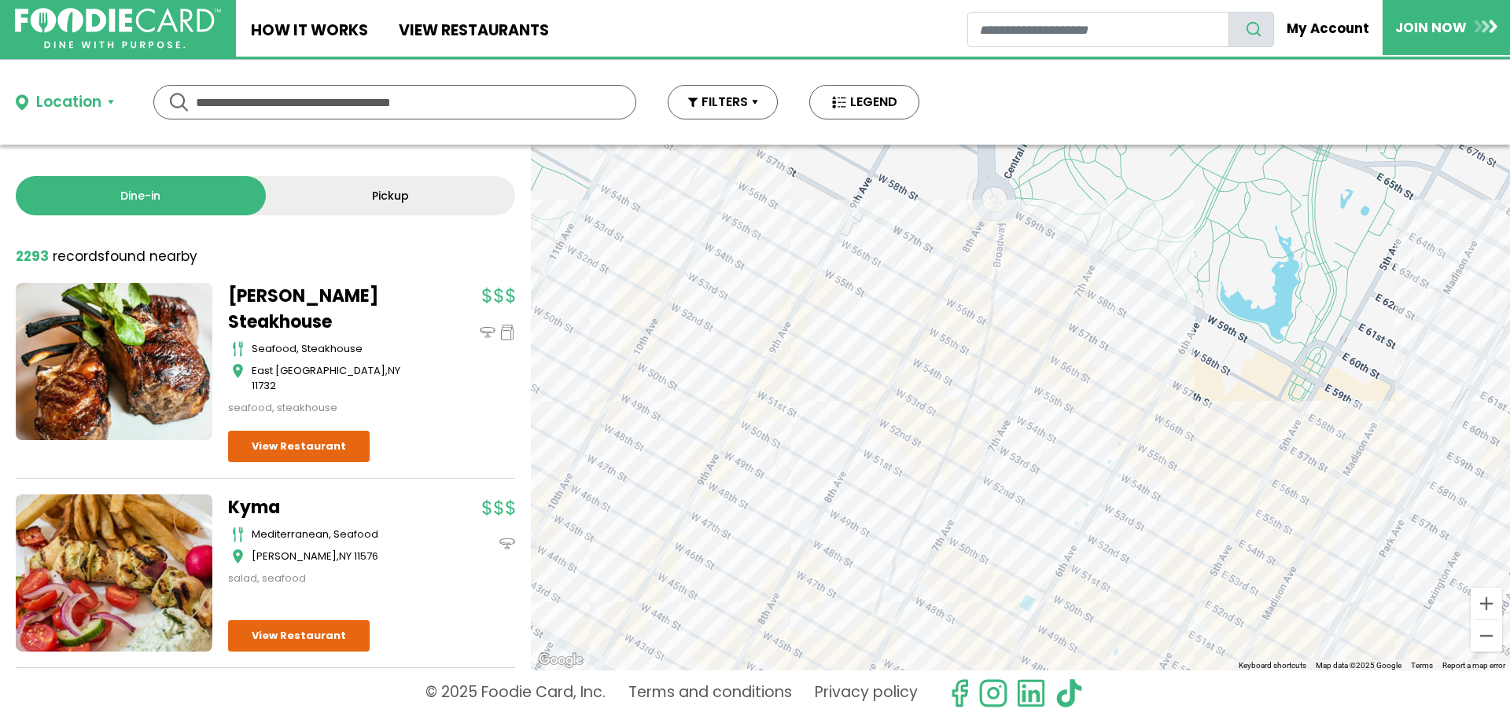
drag, startPoint x: 1053, startPoint y: 399, endPoint x: 1043, endPoint y: 488, distance: 90.1
click at [1043, 488] on div at bounding box center [1020, 408] width 979 height 526
click at [978, 326] on div at bounding box center [1020, 408] width 979 height 526
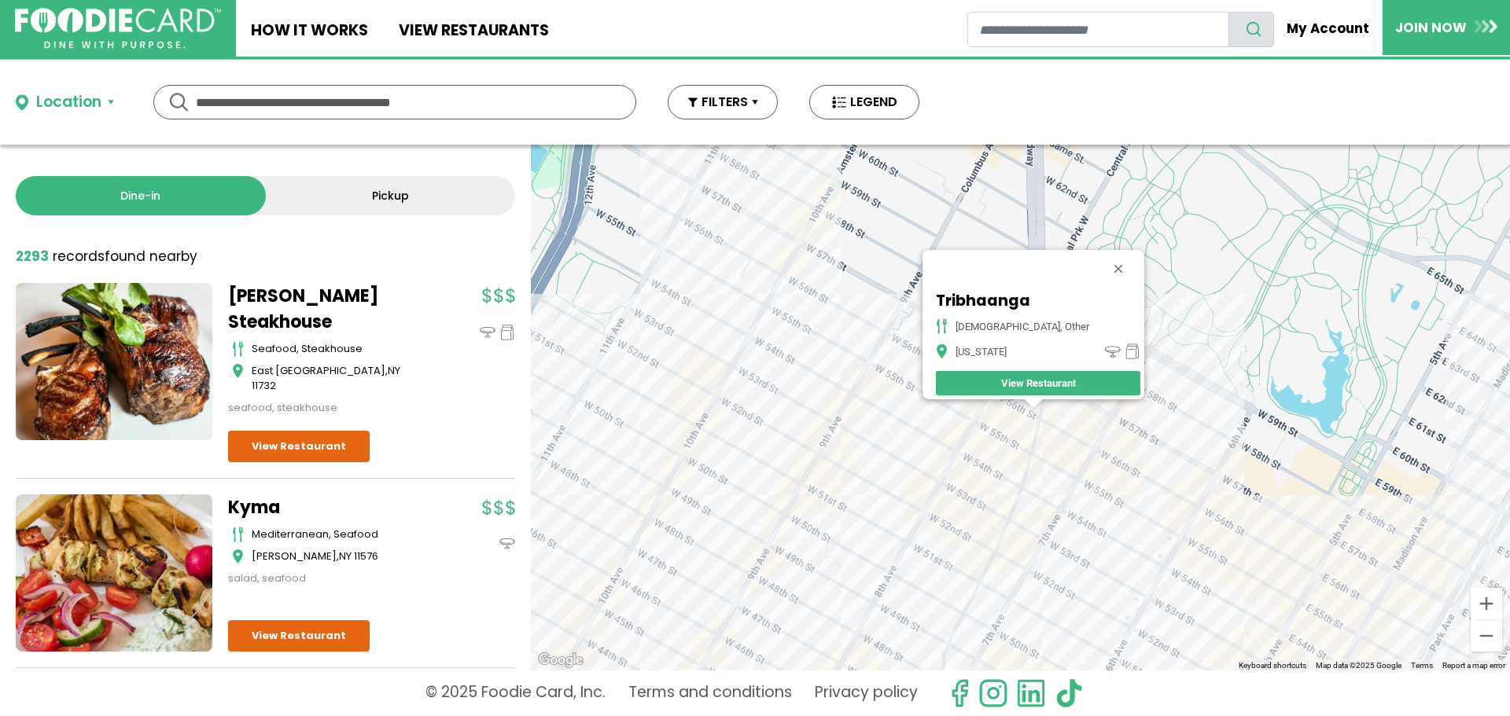
click at [376, 106] on input "text" at bounding box center [395, 102] width 398 height 33
type input "*****"
